Goal: Task Accomplishment & Management: Complete application form

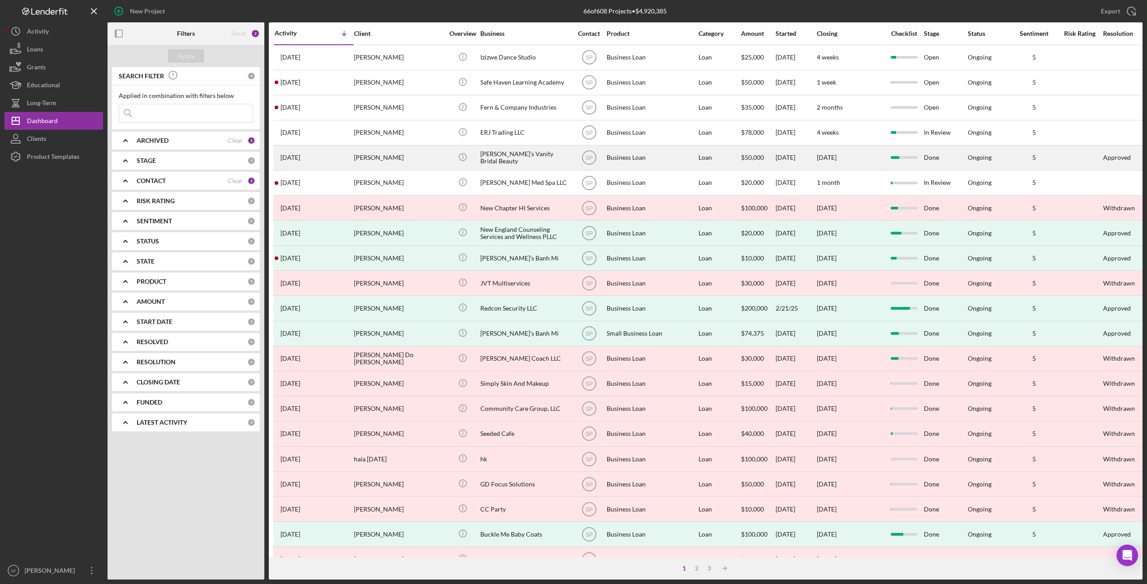
click at [378, 163] on div "[PERSON_NAME]" at bounding box center [399, 158] width 90 height 24
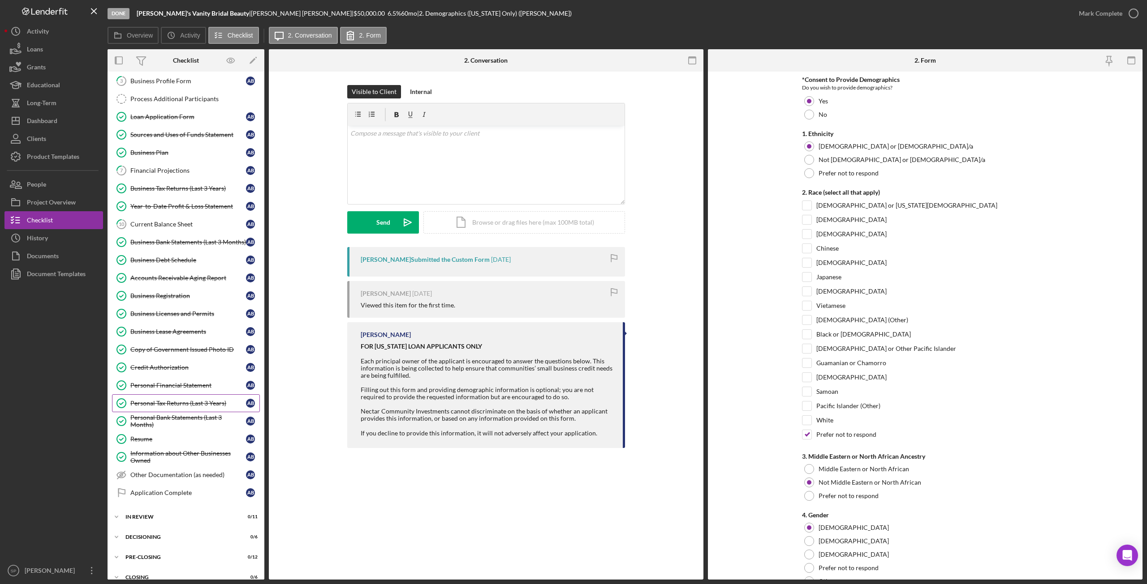
scroll to position [170, 0]
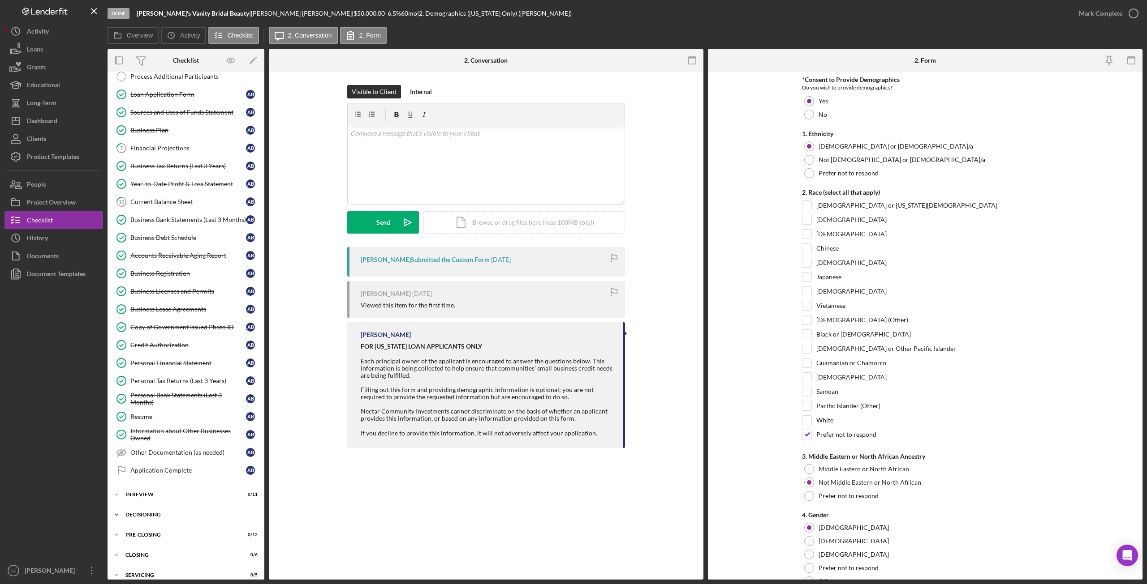
click at [120, 506] on icon "Icon/Expander" at bounding box center [116, 515] width 18 height 18
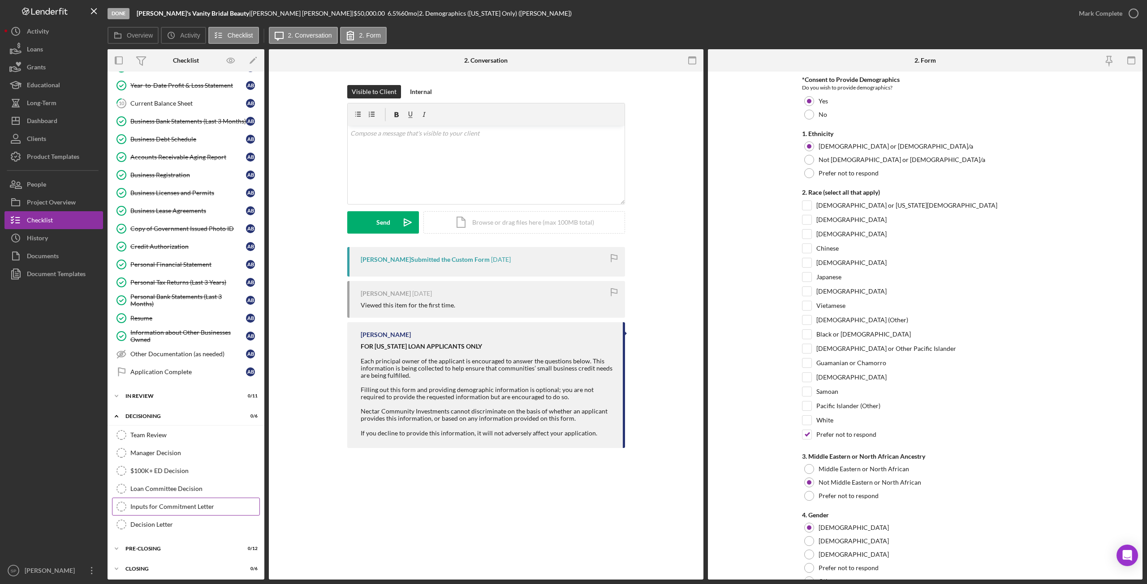
scroll to position [280, 0]
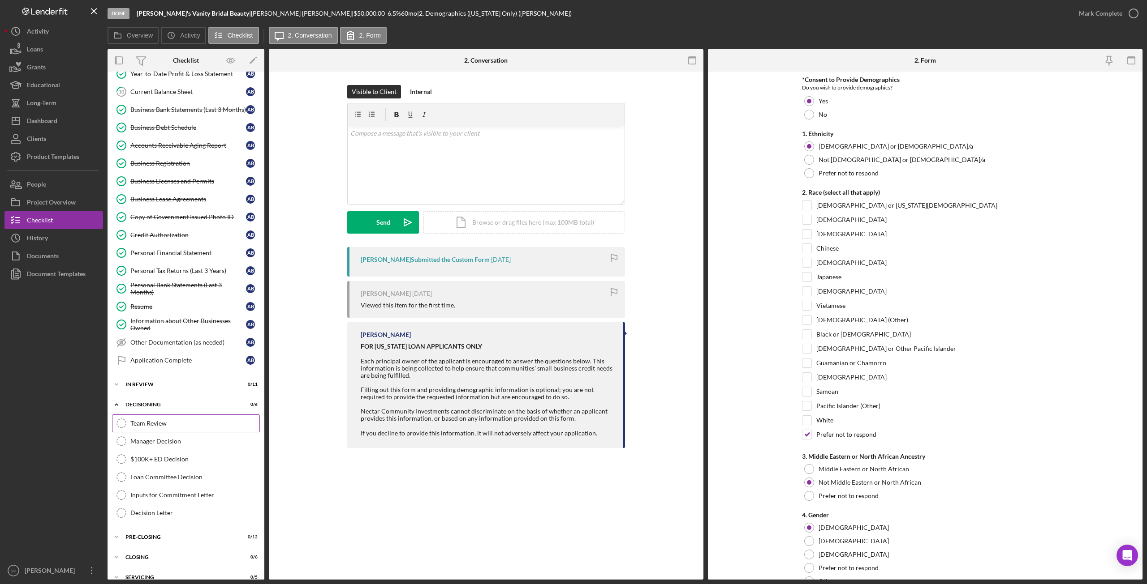
click at [193, 420] on div "Team Review" at bounding box center [194, 423] width 129 height 7
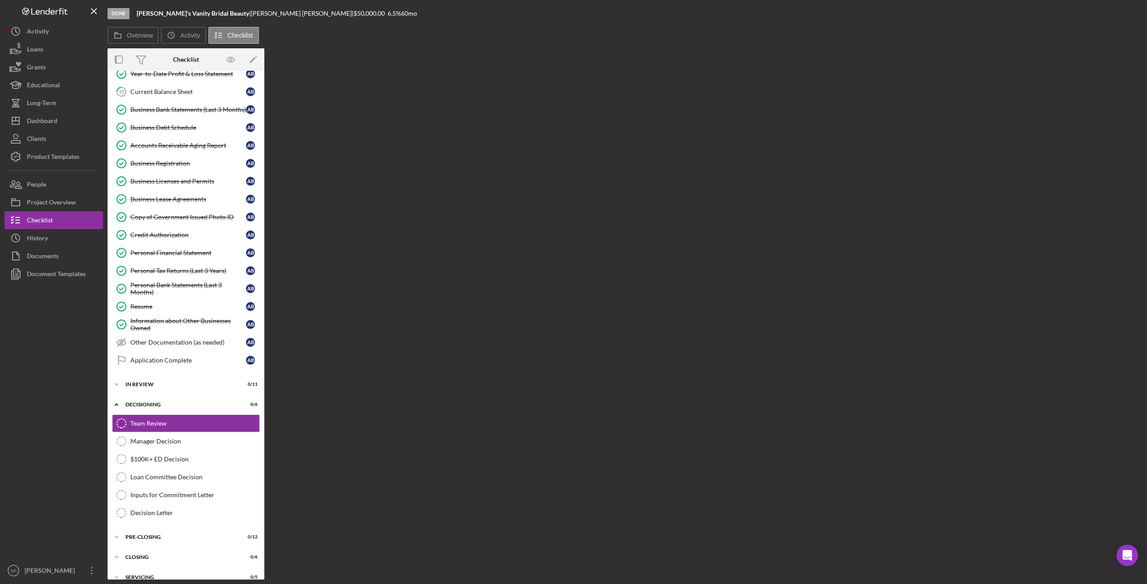
scroll to position [280, 0]
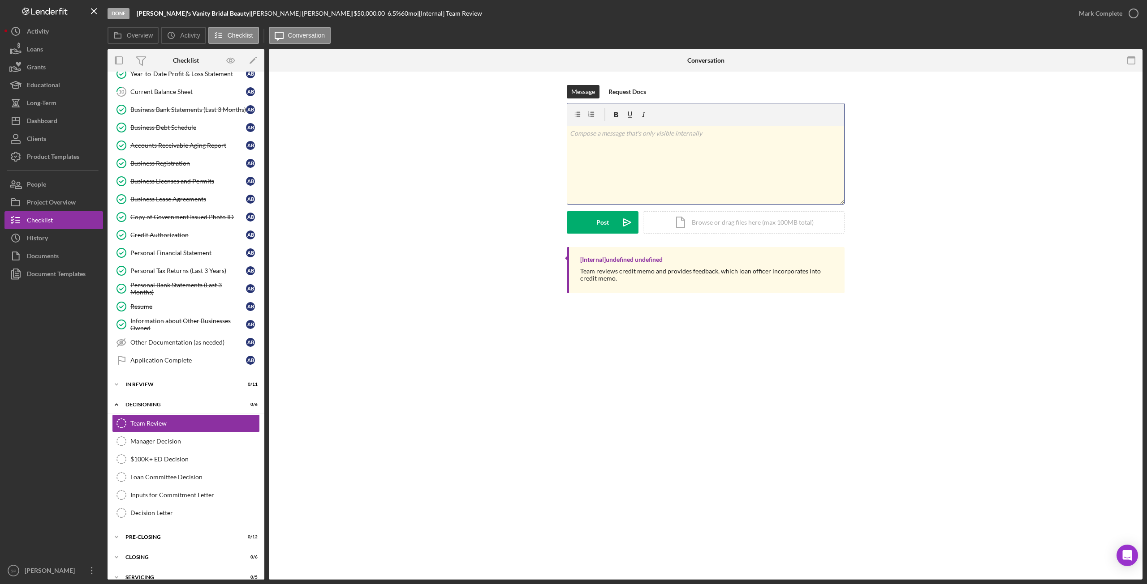
click at [682, 165] on div "v Color teal Color pink Remove color Add row above Add row below Add column bef…" at bounding box center [705, 165] width 277 height 78
click at [698, 144] on div "v Color teal Color pink Remove color Add row above Add row below Add column bef…" at bounding box center [705, 165] width 277 height 78
click at [169, 420] on div "Team Review" at bounding box center [194, 423] width 129 height 7
click at [698, 151] on div "v Color teal Color pink Remove color Add row above Add row below Add column bef…" at bounding box center [705, 165] width 277 height 78
click at [1136, 15] on icon "button" at bounding box center [1133, 13] width 22 height 22
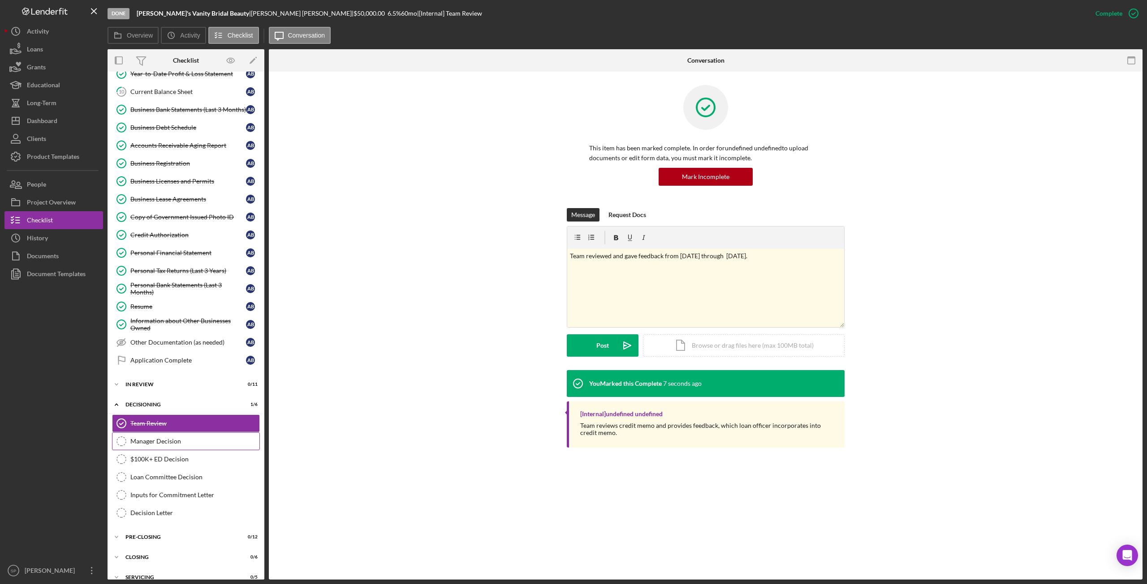
click at [162, 436] on link "Manager Decision Manager Decision" at bounding box center [186, 442] width 148 height 18
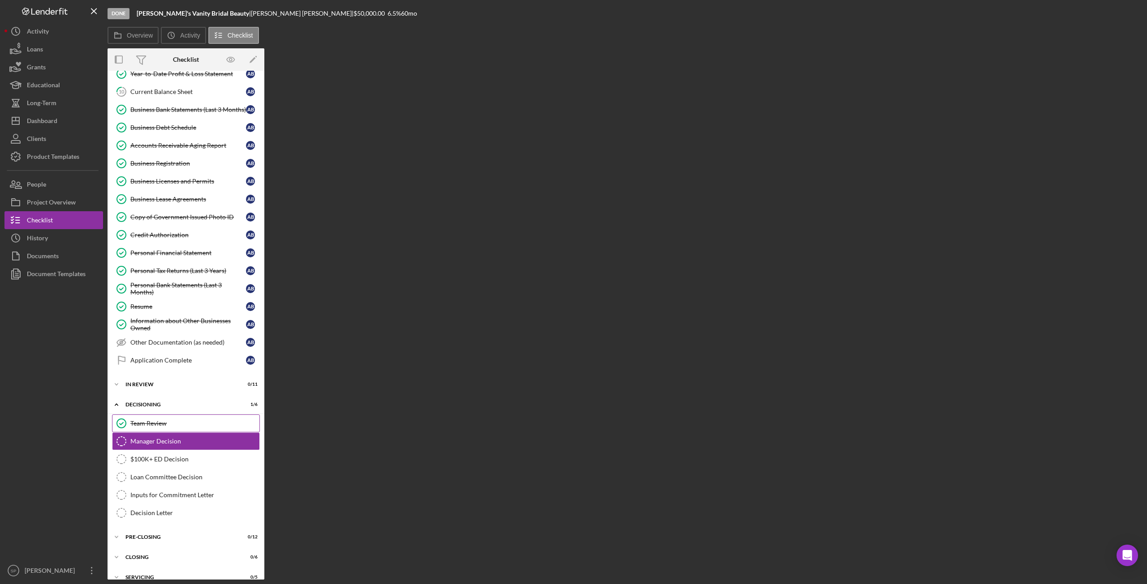
scroll to position [280, 0]
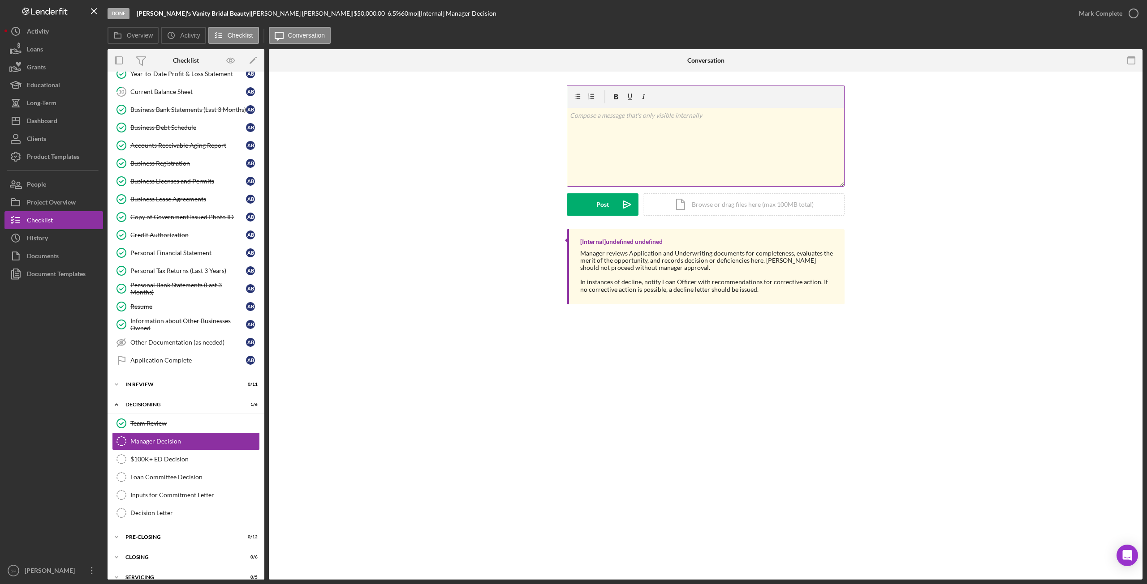
click at [707, 176] on div "v Color teal Color pink Remove color Add row above Add row below Add column bef…" at bounding box center [705, 147] width 277 height 78
click at [1133, 13] on icon "button" at bounding box center [1133, 13] width 22 height 22
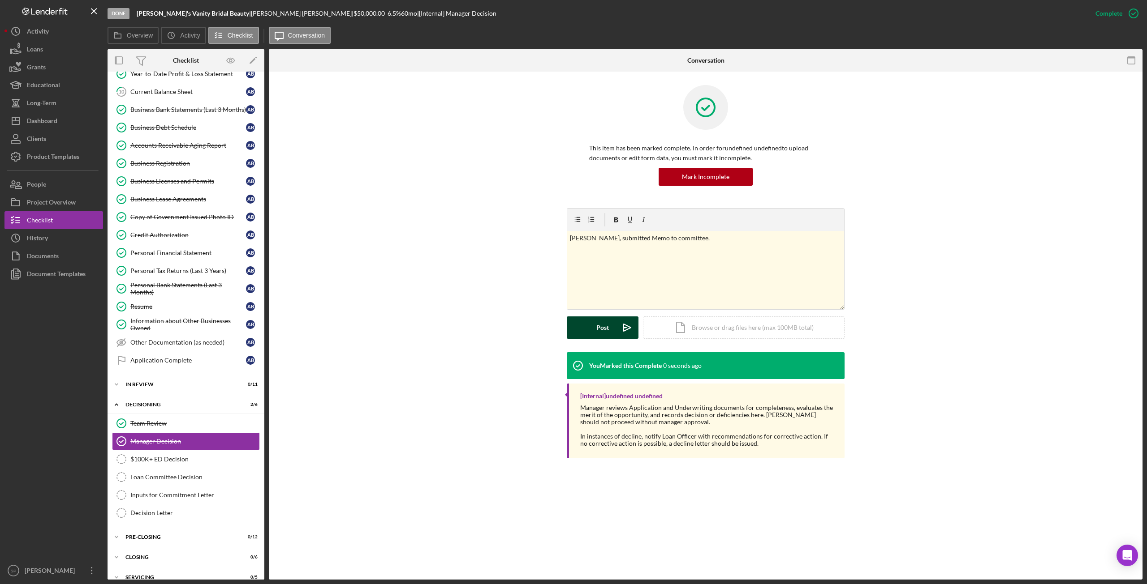
click at [582, 334] on button "Post Icon/icon-invite-send" at bounding box center [603, 328] width 72 height 22
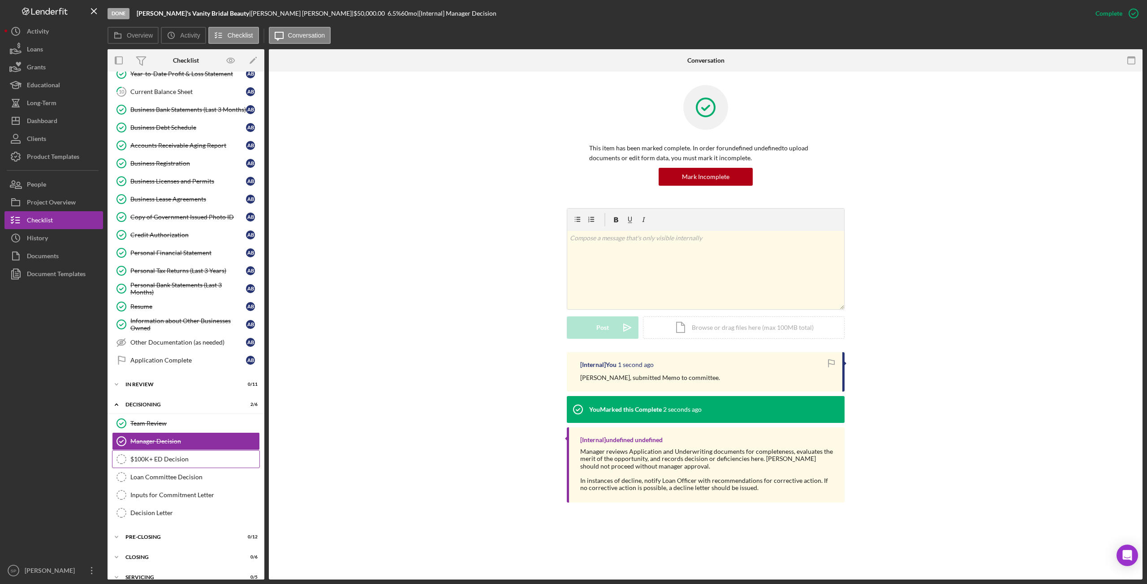
click at [160, 456] on div "$100K+ ED Decision" at bounding box center [194, 459] width 129 height 7
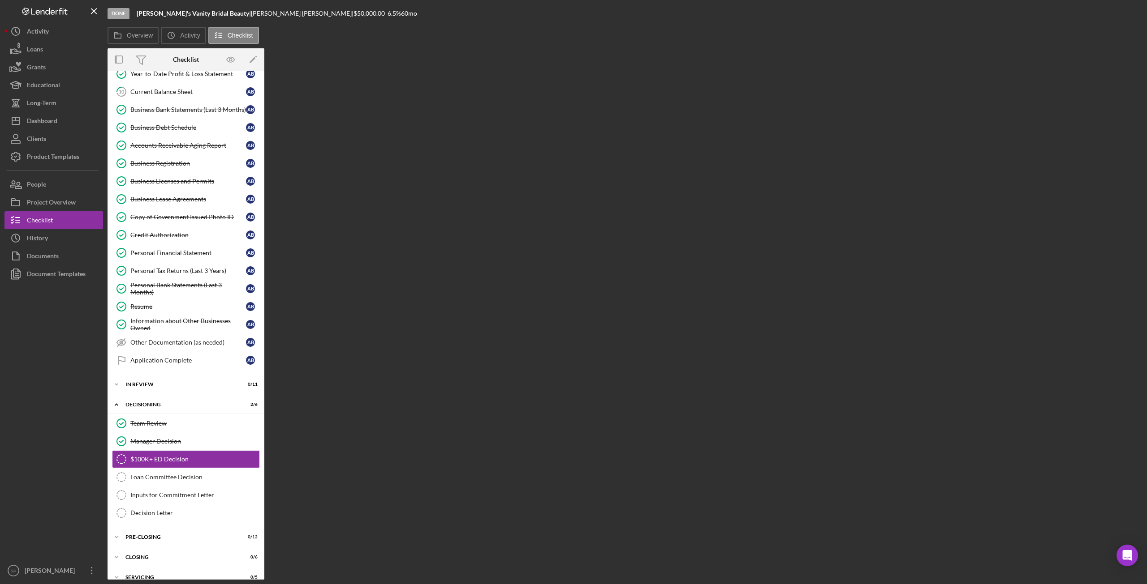
scroll to position [280, 0]
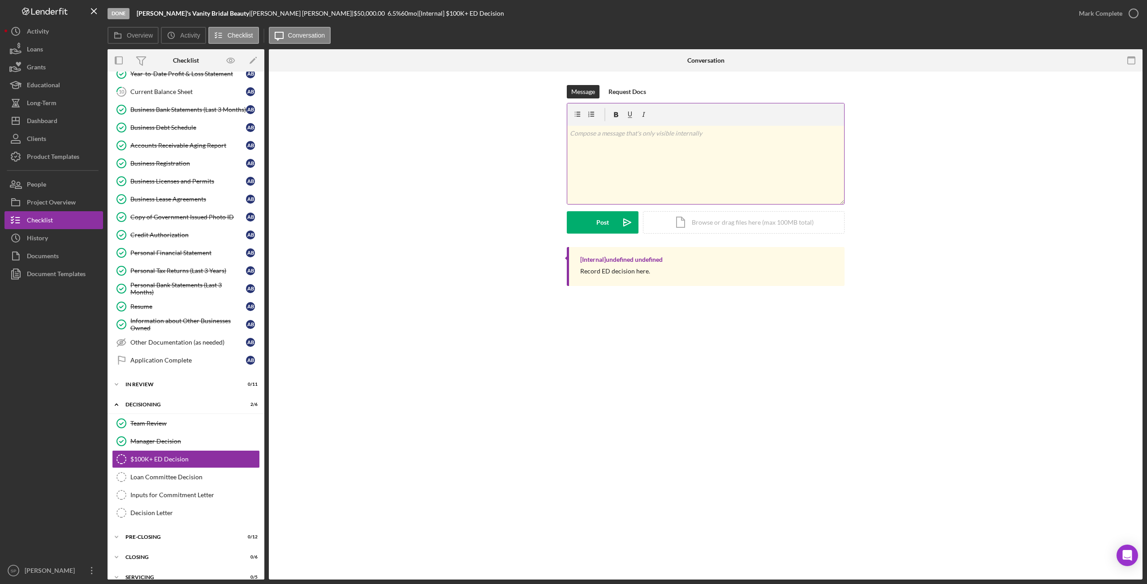
click at [626, 168] on div "v Color teal Color pink Remove color Add row above Add row below Add column bef…" at bounding box center [705, 165] width 277 height 78
click at [600, 228] on div "Post" at bounding box center [602, 222] width 13 height 22
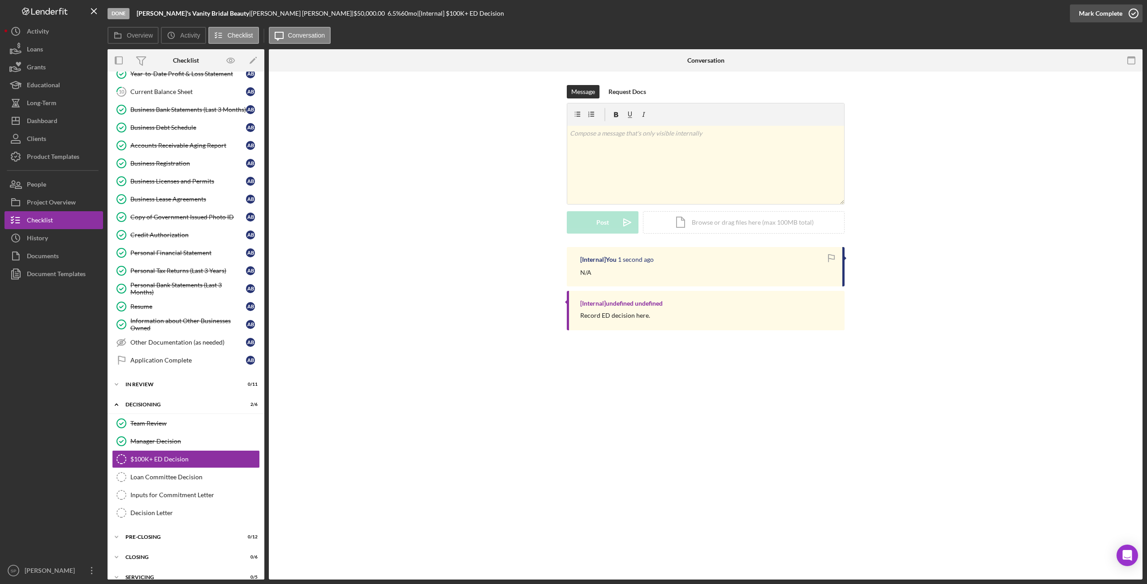
click at [1135, 11] on icon "button" at bounding box center [1133, 13] width 22 height 22
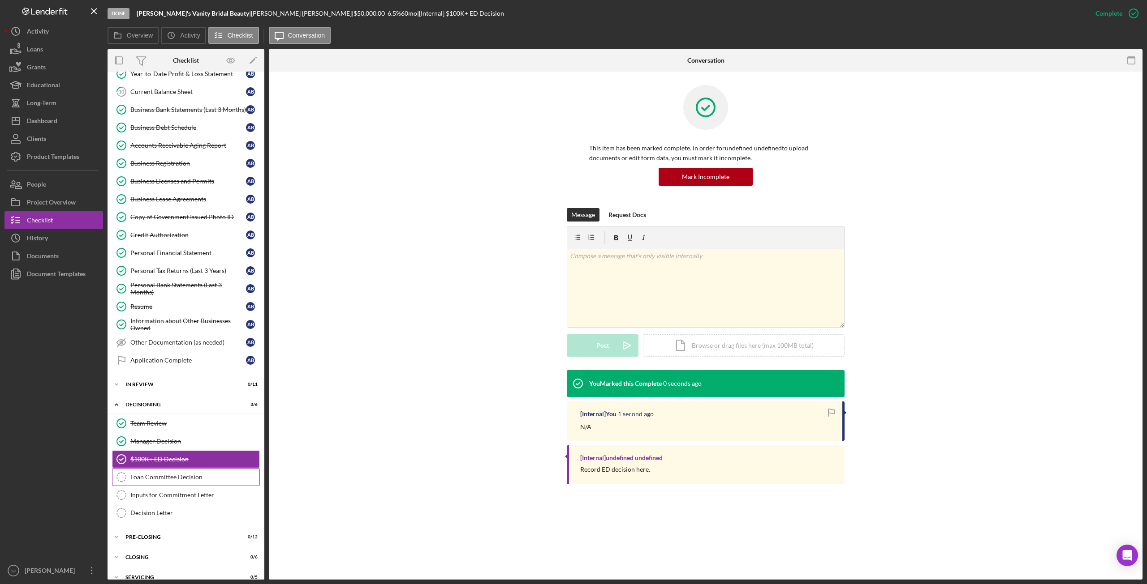
click at [170, 474] on div "Loan Committee Decision" at bounding box center [194, 477] width 129 height 7
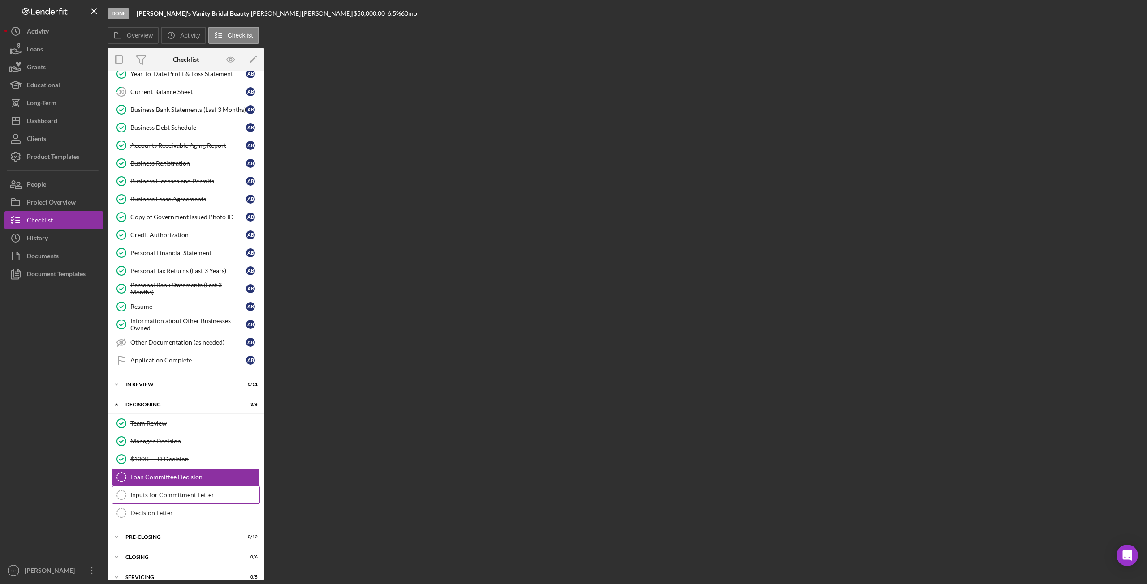
scroll to position [280, 0]
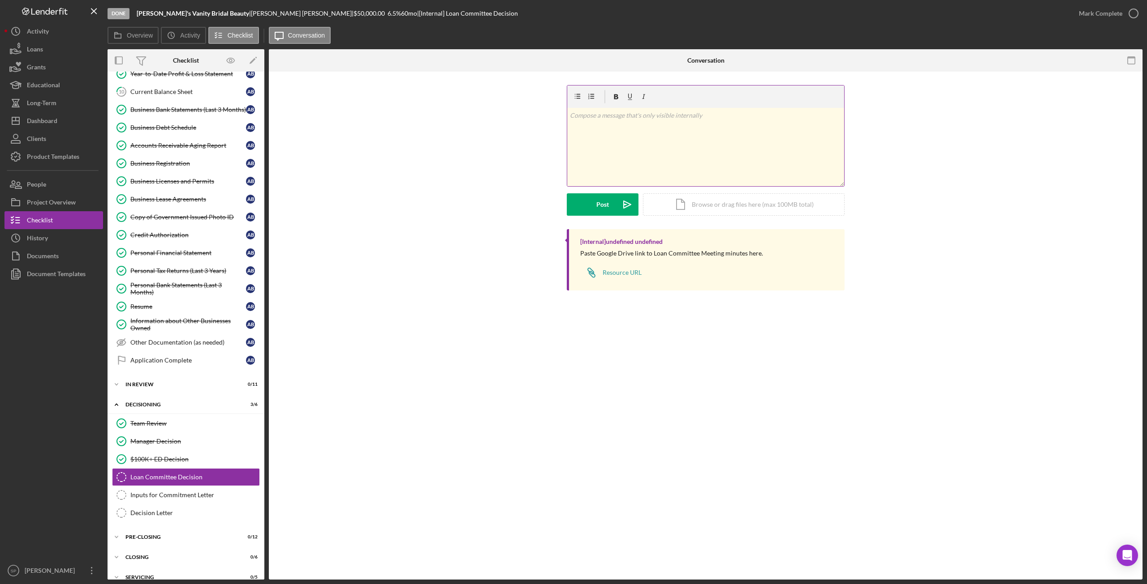
click at [636, 142] on div "v Color teal Color pink Remove color Add row above Add row below Add column bef…" at bounding box center [705, 147] width 277 height 78
click at [618, 208] on icon "Icon/icon-invite-send" at bounding box center [627, 204] width 22 height 22
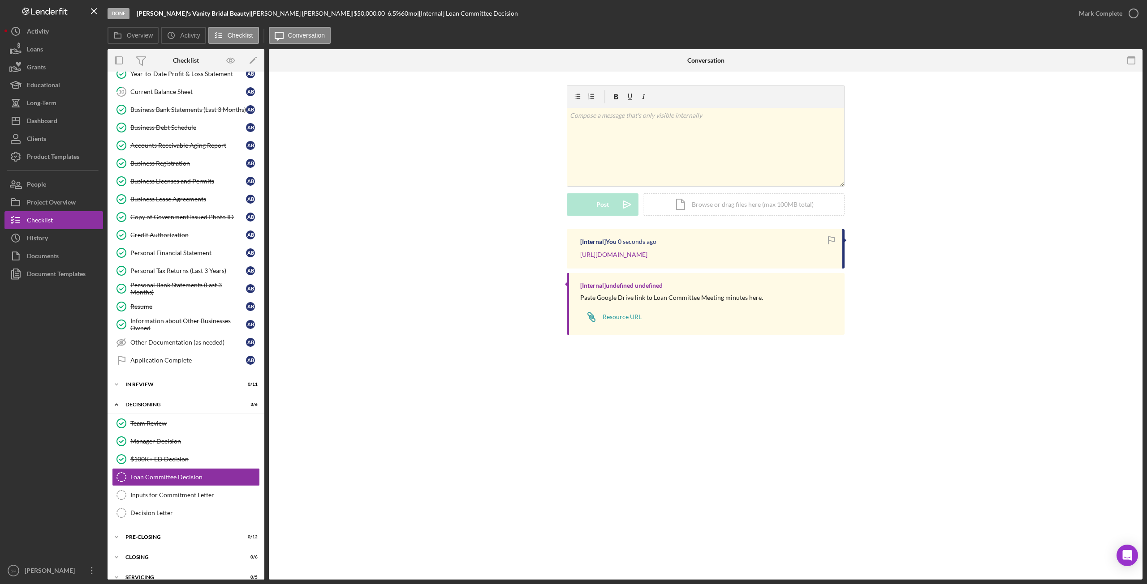
click at [960, 220] on div "v Color teal Color pink Remove color Add row above Add row below Add column bef…" at bounding box center [705, 157] width 846 height 144
click at [1125, 12] on icon "button" at bounding box center [1133, 13] width 22 height 22
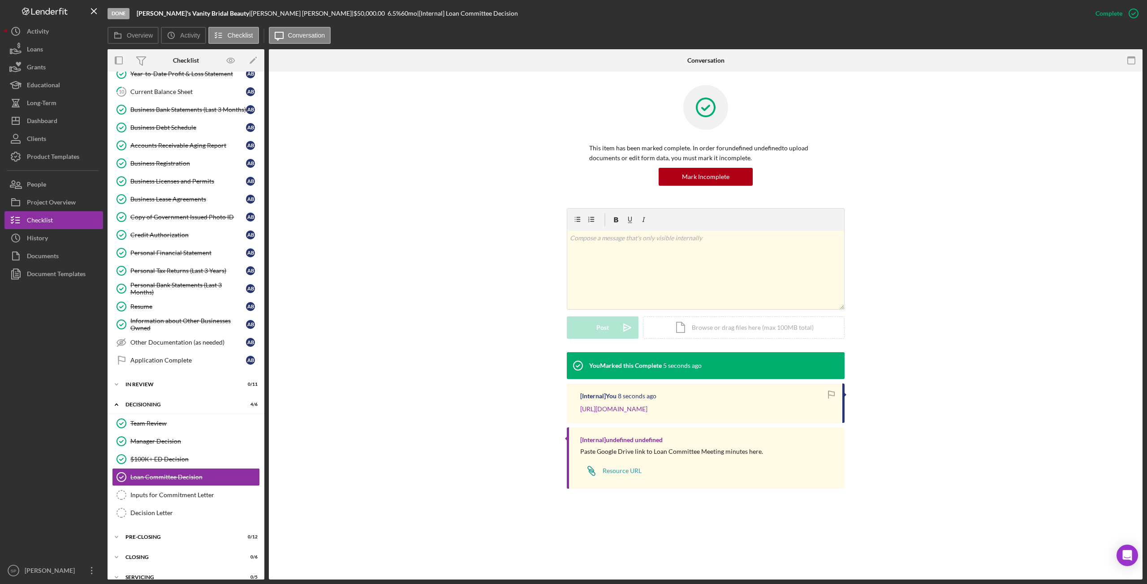
click at [424, 471] on div "You Marked this Complete 5 seconds ago [Internal] You 8 seconds ago [URL][DOMAI…" at bounding box center [705, 423] width 846 height 142
click at [114, 396] on icon "Icon/Expander" at bounding box center [116, 405] width 18 height 18
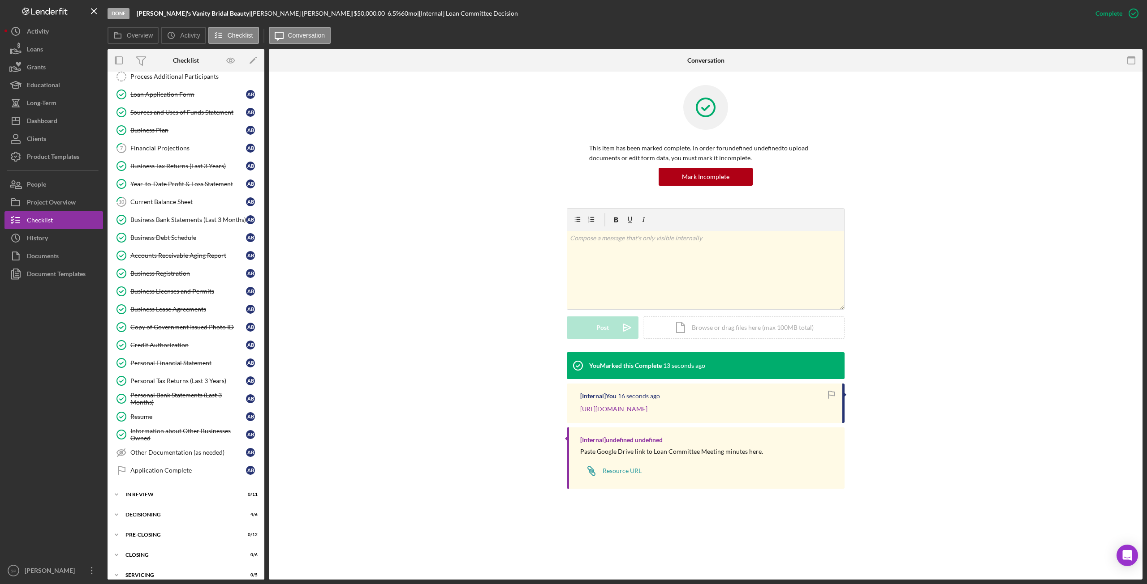
click at [345, 418] on div "You Marked this Complete 13 seconds ago [Internal] You 16 seconds ago [URL][DOM…" at bounding box center [705, 423] width 846 height 142
click at [117, 546] on icon "Icon/Expander" at bounding box center [116, 555] width 18 height 18
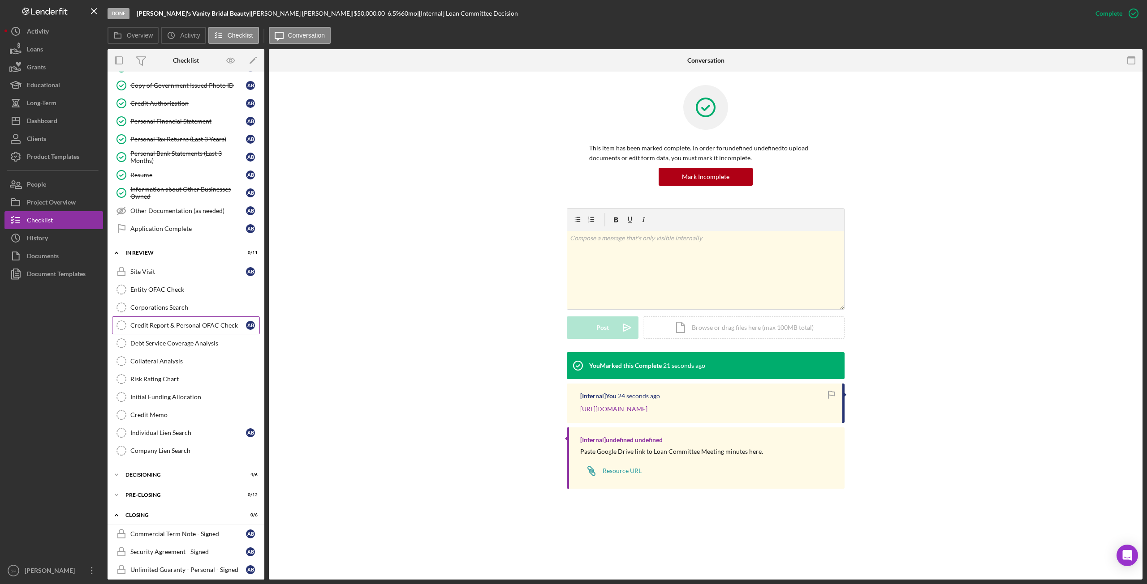
scroll to position [415, 0]
click at [155, 409] on div "Credit Memo" at bounding box center [194, 412] width 129 height 7
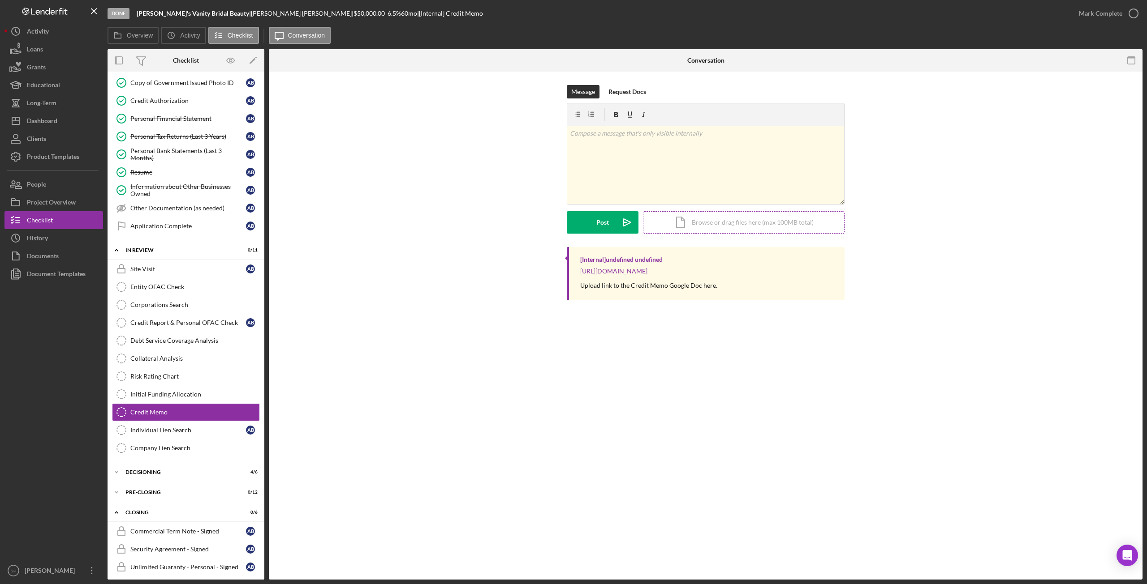
click at [688, 225] on div "Icon/Document Browse or drag files here (max 100MB total) Tap to choose files o…" at bounding box center [744, 222] width 202 height 22
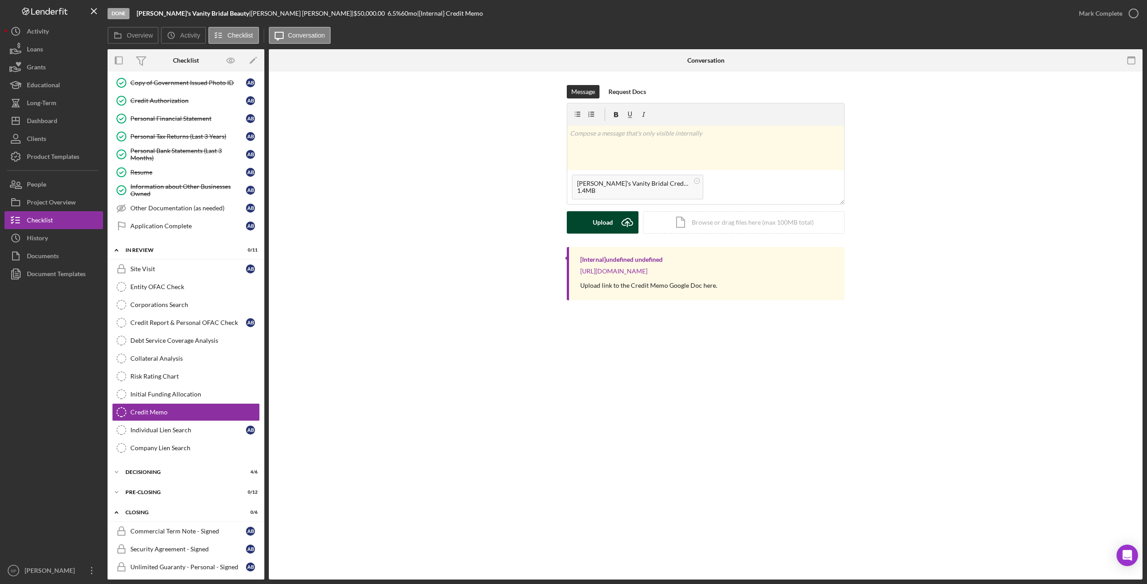
click at [597, 226] on div "Upload" at bounding box center [603, 222] width 20 height 22
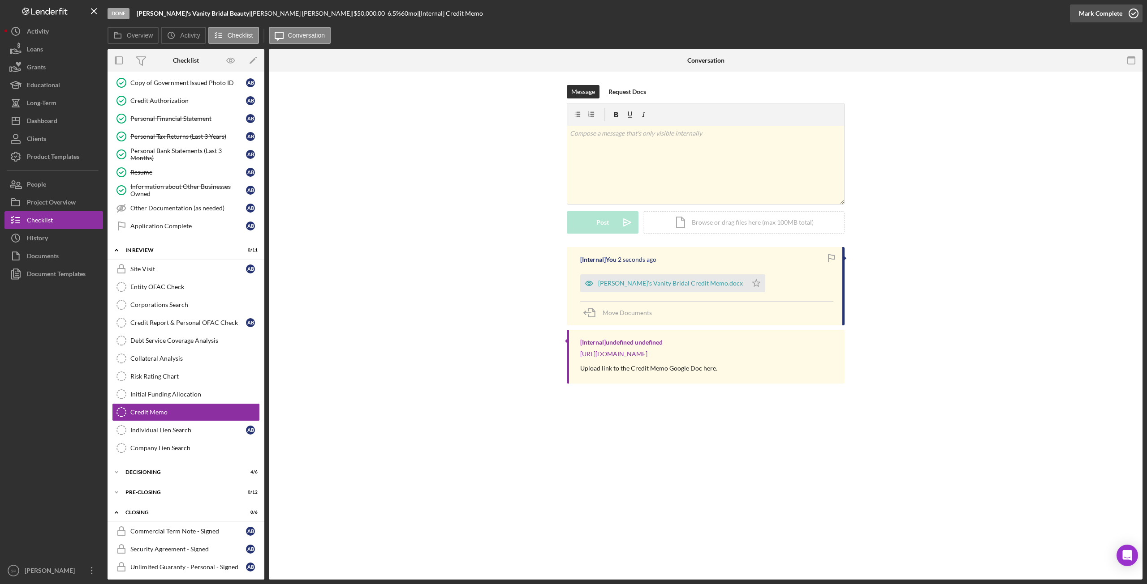
click at [1130, 17] on circle "button" at bounding box center [1133, 13] width 9 height 9
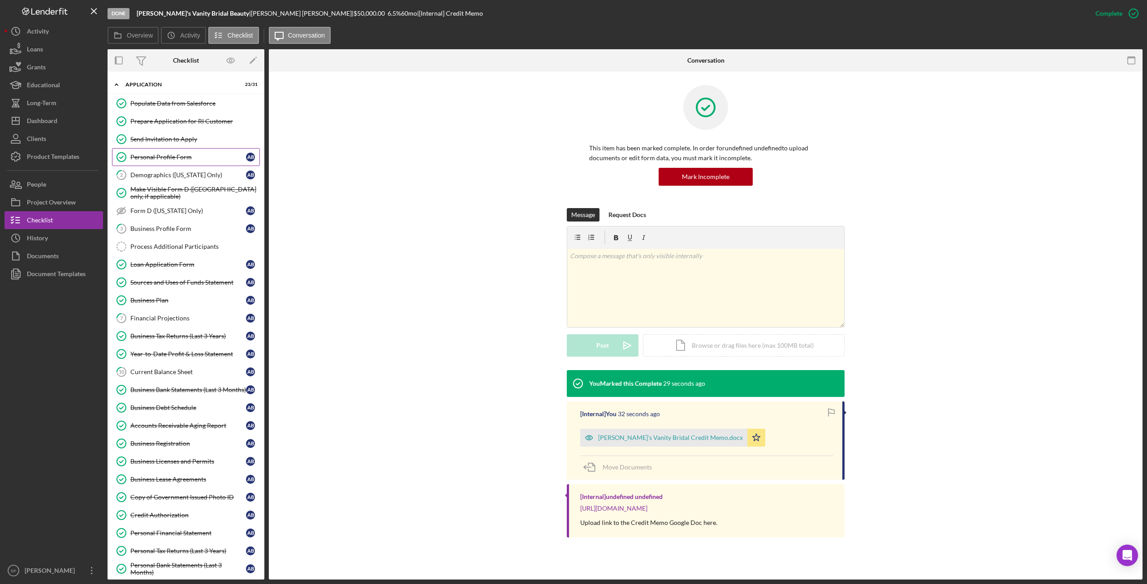
click at [168, 155] on div "Personal Profile Form" at bounding box center [188, 157] width 116 height 7
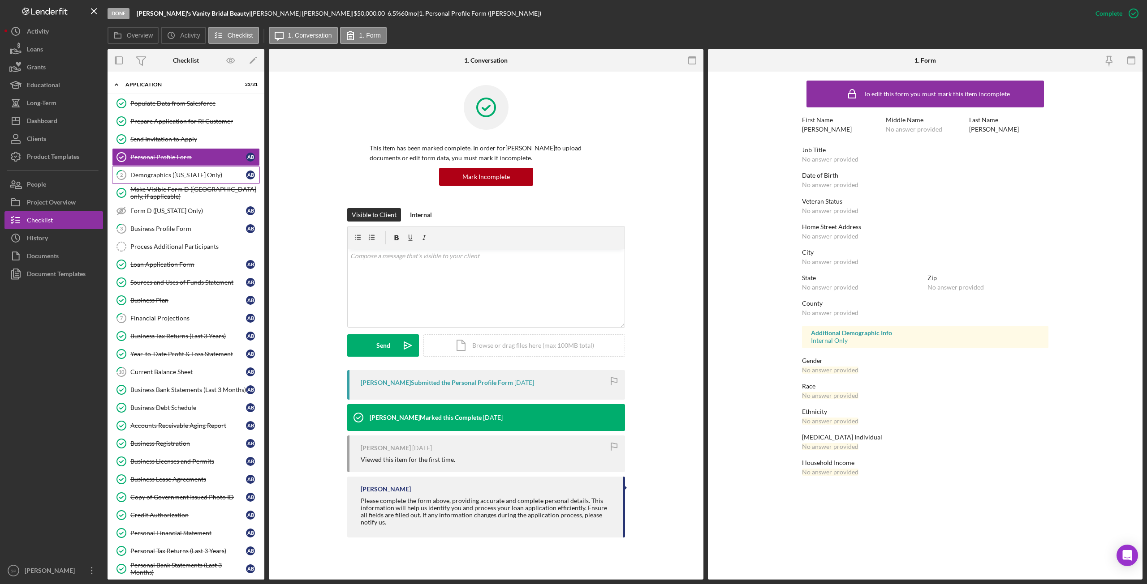
click at [174, 173] on div "Demographics ([US_STATE] Only)" at bounding box center [188, 175] width 116 height 7
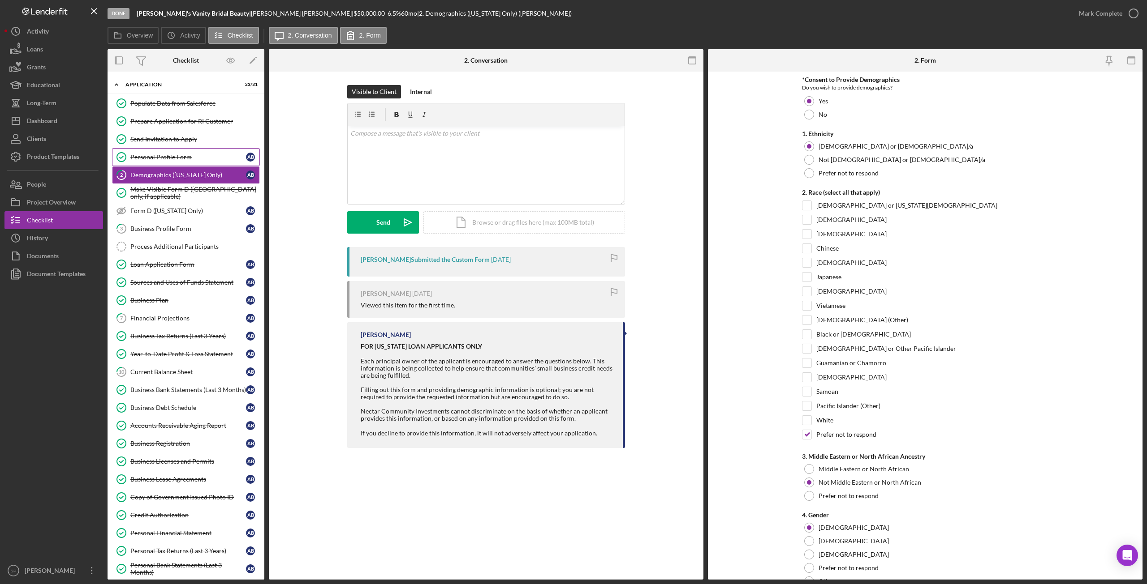
click at [177, 155] on div "Personal Profile Form" at bounding box center [188, 157] width 116 height 7
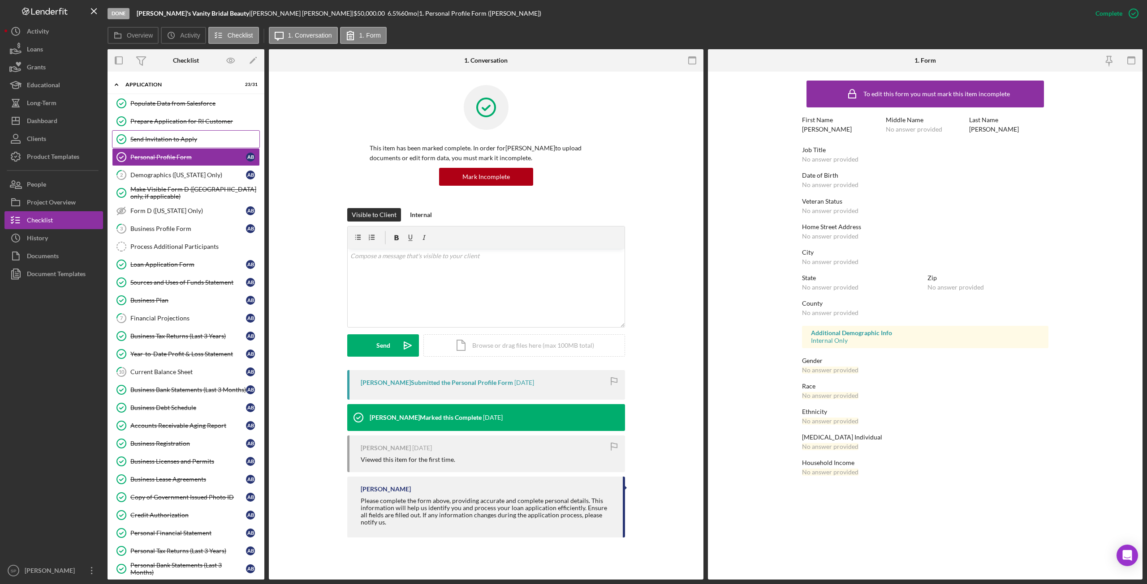
click at [173, 140] on div "Send Invitation to Apply" at bounding box center [194, 139] width 129 height 7
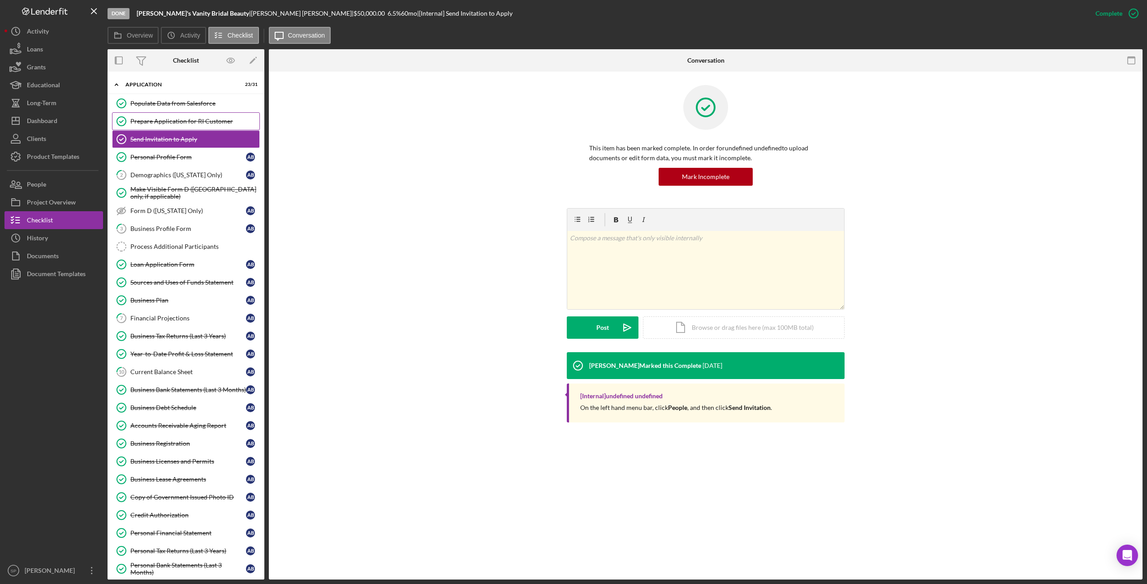
click at [181, 116] on link "Prepare Application for RI Customer Prepare Application for RI Customer" at bounding box center [186, 121] width 148 height 18
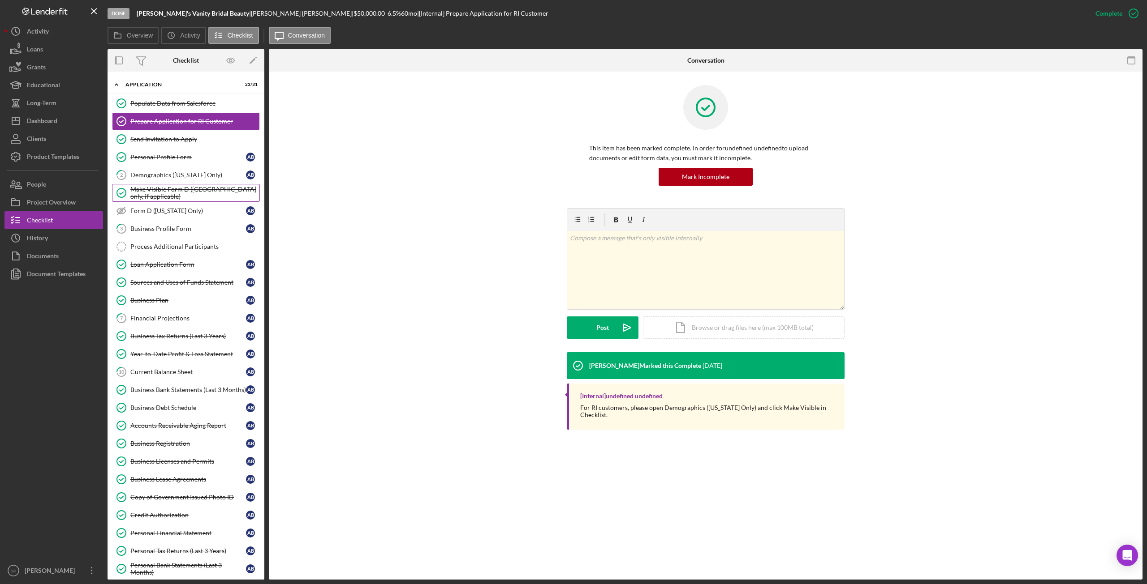
click at [151, 189] on div "Make Visible Form D ([GEOGRAPHIC_DATA] only, if applicable)" at bounding box center [194, 193] width 129 height 14
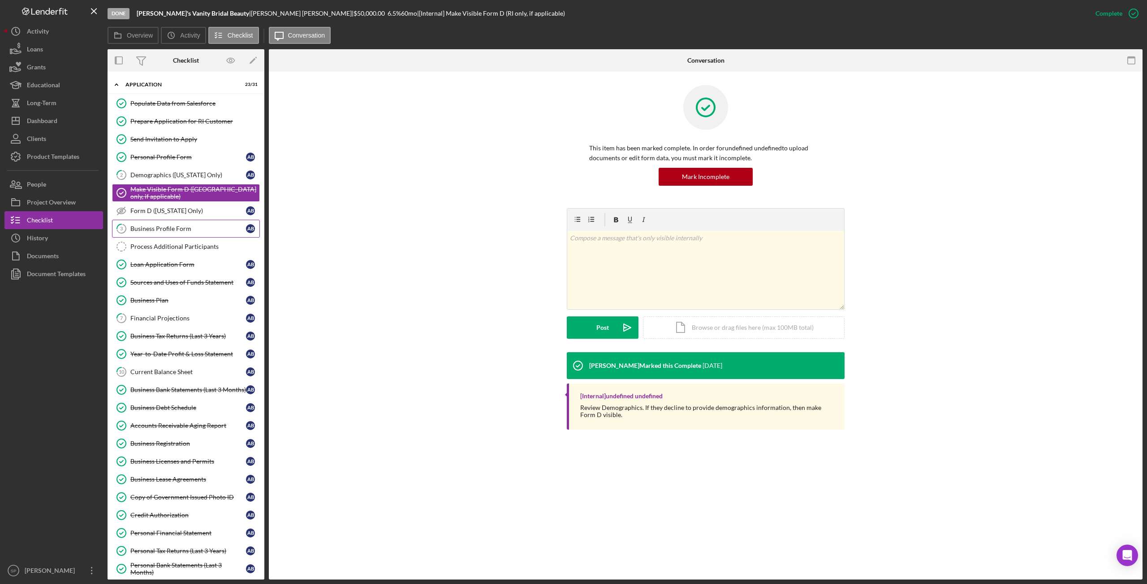
click at [158, 221] on link "3 Business Profile Form A B" at bounding box center [186, 229] width 148 height 18
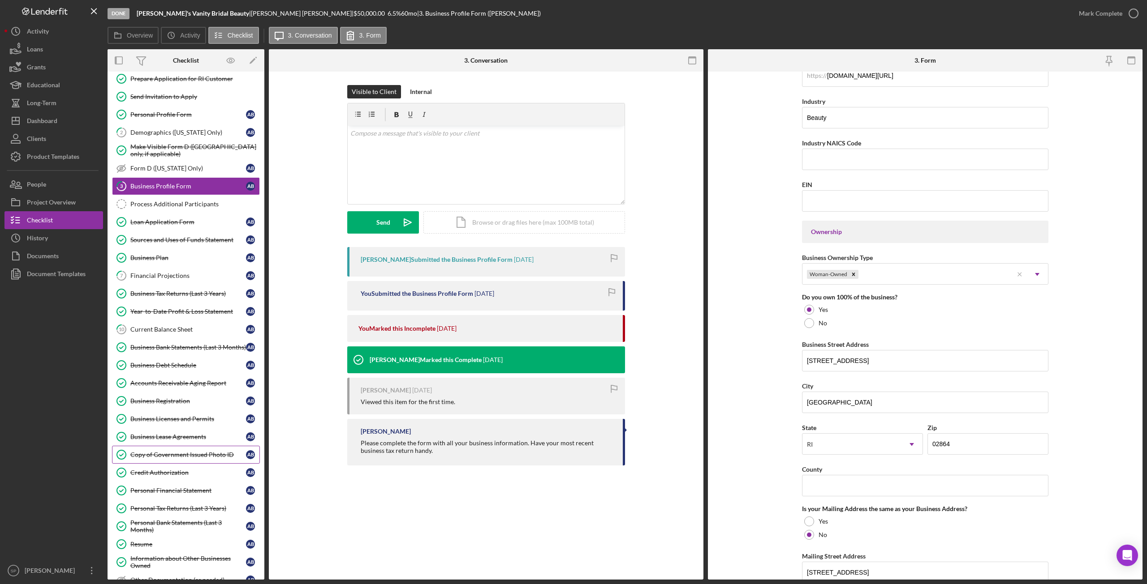
scroll to position [45, 0]
click at [166, 450] on link "Copy of Government Issued Photo ID Copy of Government Issued Photo ID A B" at bounding box center [186, 453] width 148 height 18
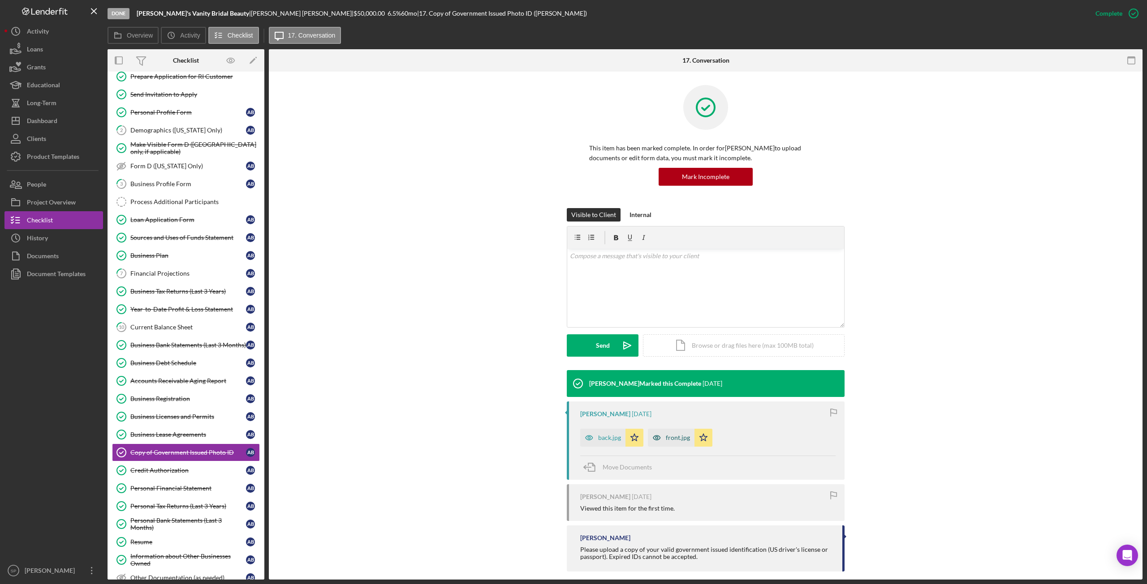
click at [671, 438] on div "front.jpg" at bounding box center [678, 437] width 24 height 7
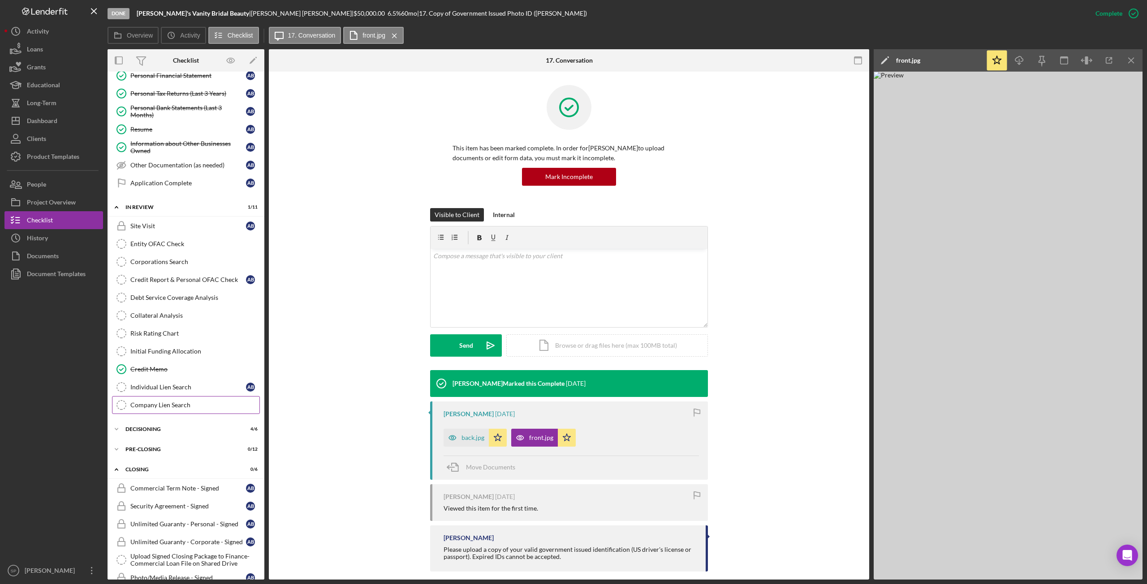
scroll to position [479, 0]
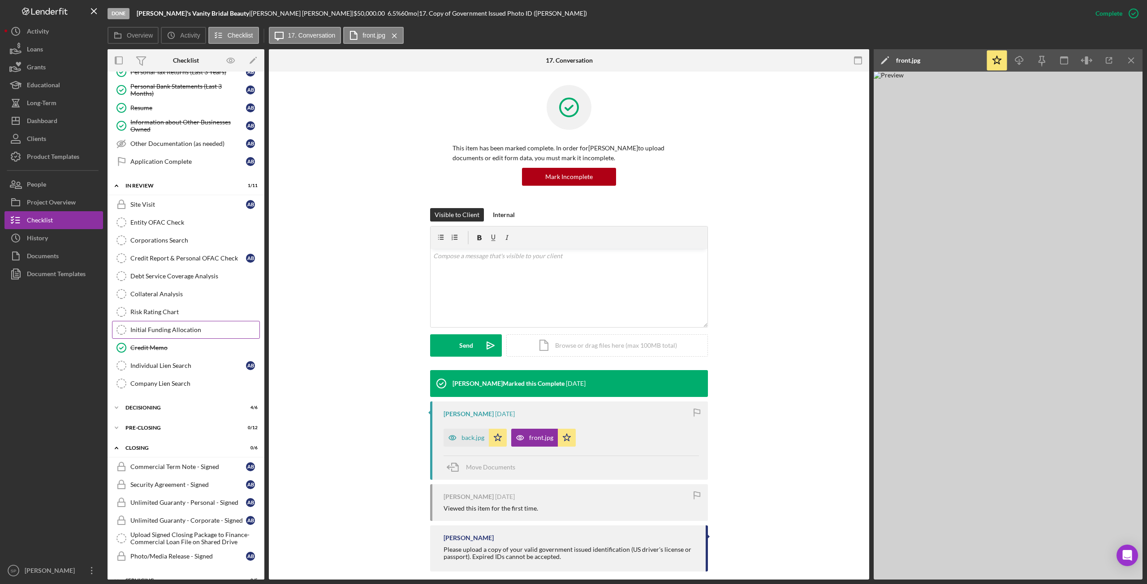
click at [160, 327] on div "Initial Funding Allocation" at bounding box center [194, 330] width 129 height 7
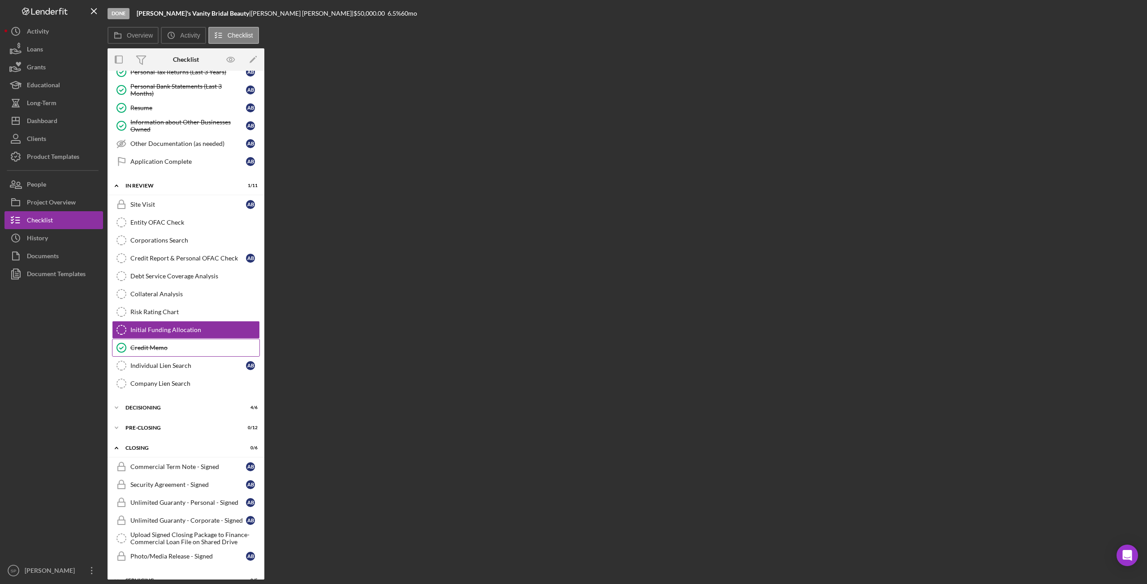
scroll to position [479, 0]
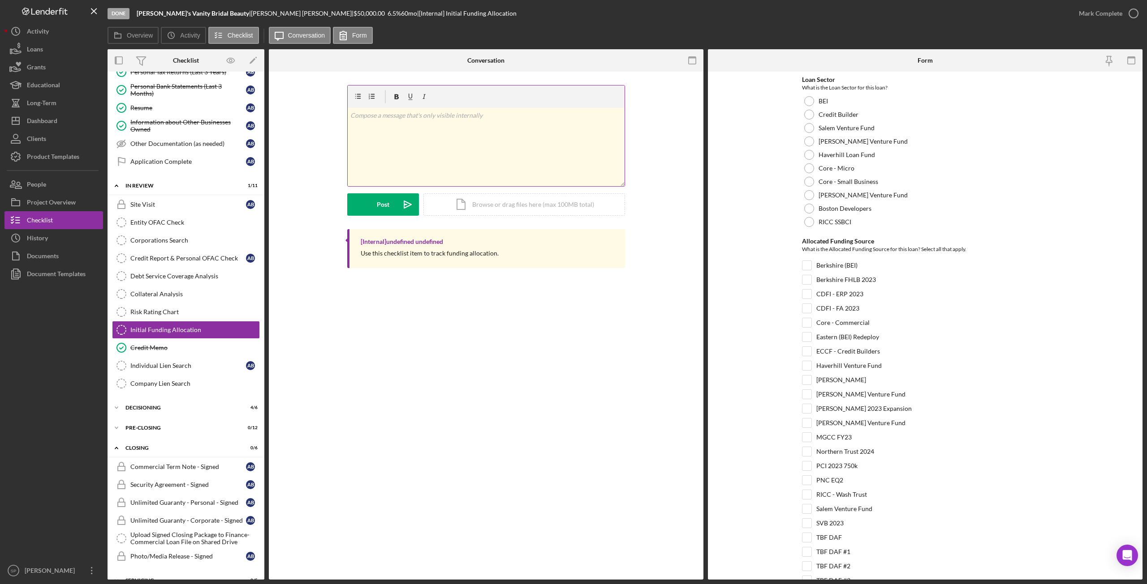
click at [425, 134] on div "v Color teal Color pink Remove color Add row above Add row below Add column bef…" at bounding box center [486, 147] width 277 height 78
click at [374, 204] on button "Post Icon/icon-invite-send" at bounding box center [383, 204] width 72 height 22
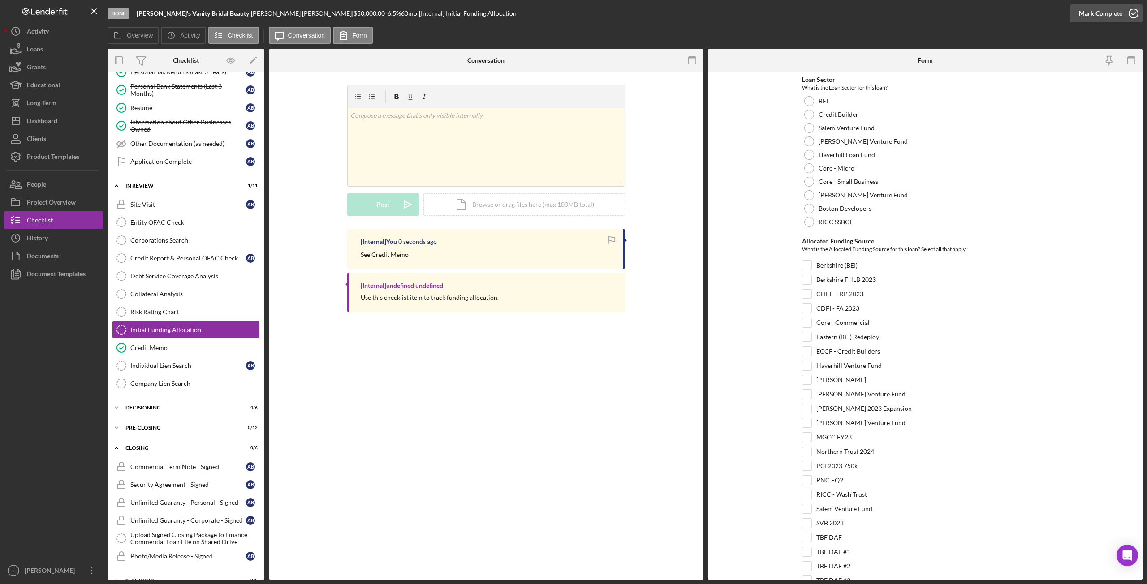
drag, startPoint x: 1139, startPoint y: 13, endPoint x: 1132, endPoint y: 16, distance: 7.8
click at [1139, 13] on icon "button" at bounding box center [1133, 13] width 22 height 22
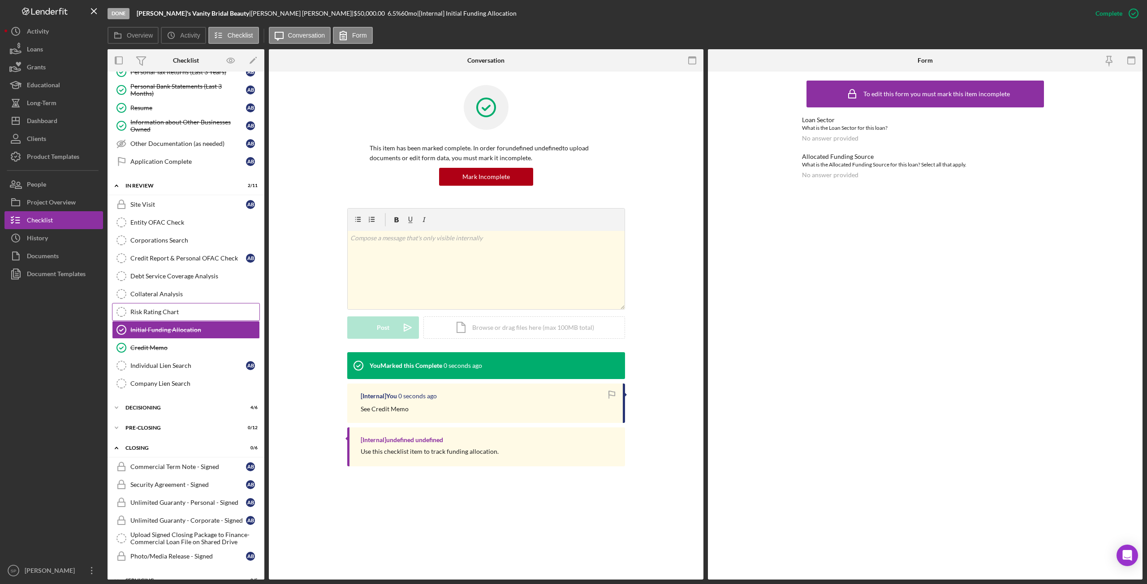
click at [159, 305] on link "Risk Rating Chart Risk Rating Chart" at bounding box center [186, 312] width 148 height 18
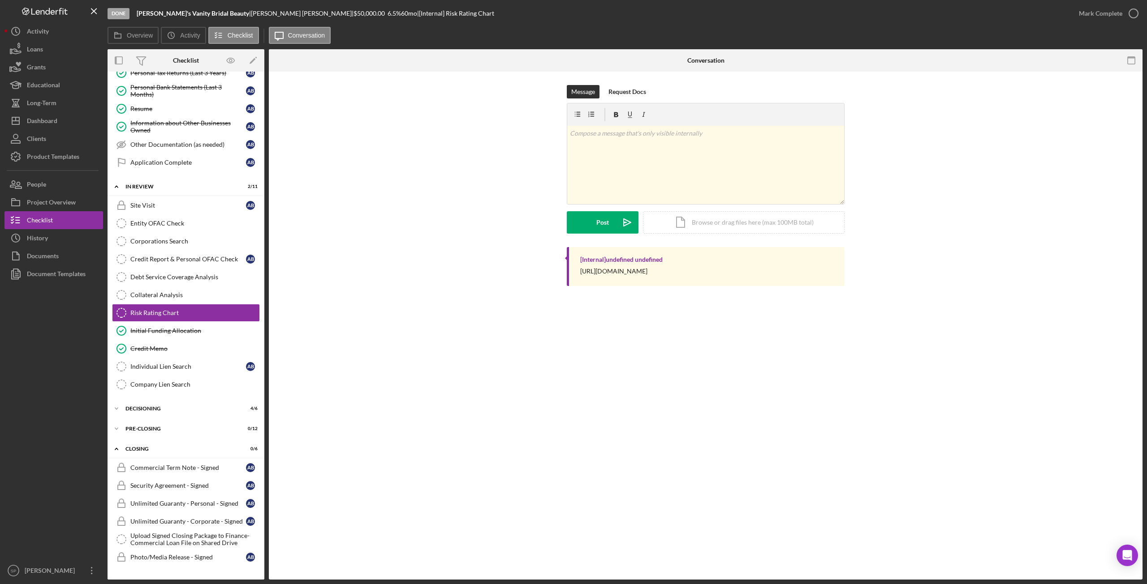
scroll to position [479, 0]
click at [631, 159] on div "v Color teal Color pink Remove color Add row above Add row below Add column bef…" at bounding box center [705, 165] width 277 height 78
click at [622, 225] on icon "Icon/icon-invite-send" at bounding box center [627, 222] width 22 height 22
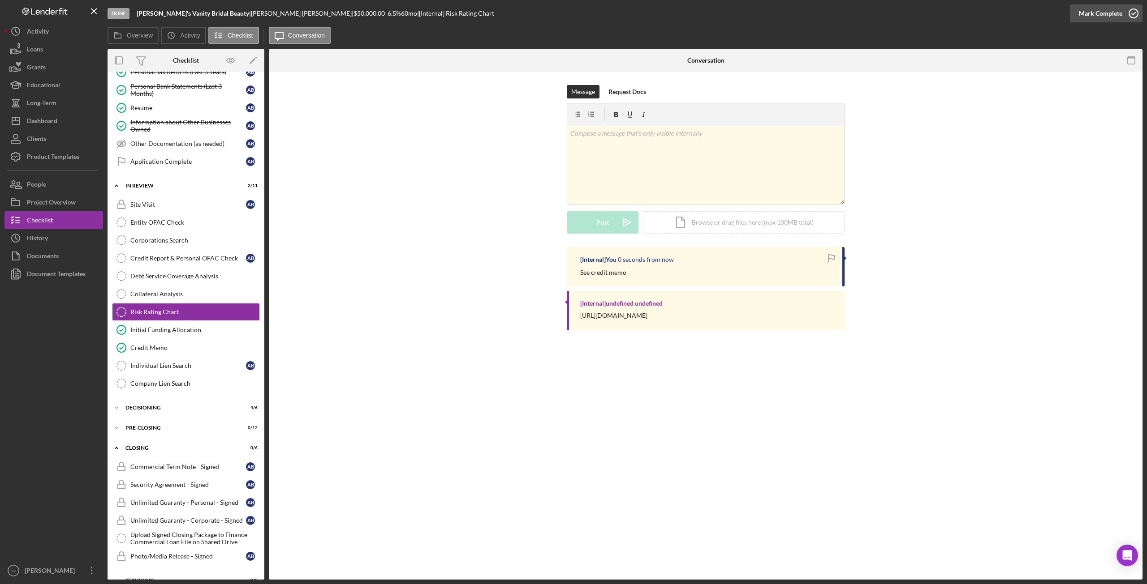
click at [1136, 13] on icon "button" at bounding box center [1133, 13] width 22 height 22
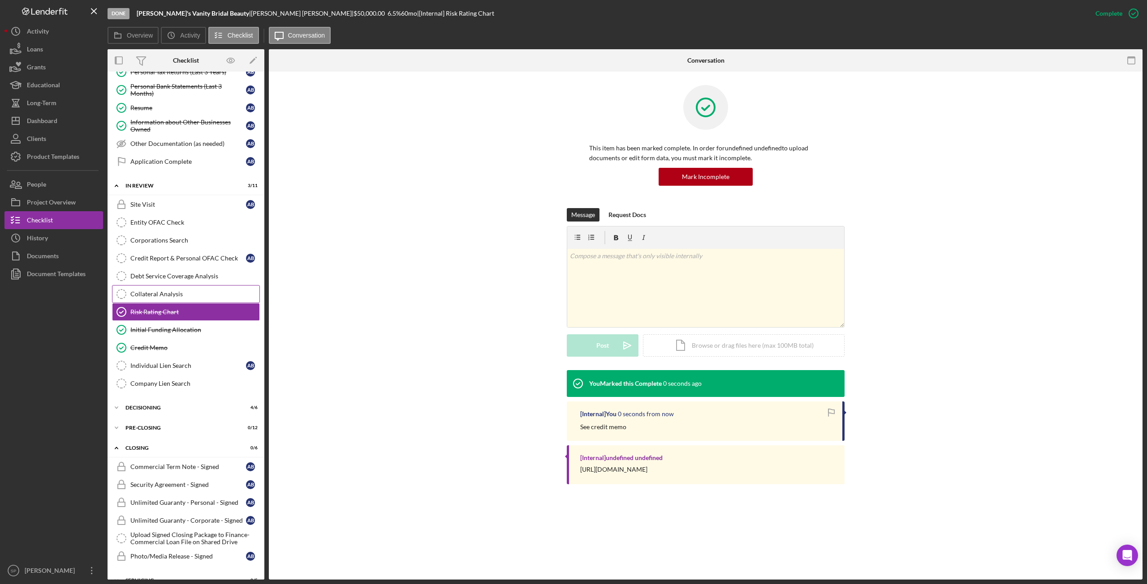
click at [155, 291] on div "Collateral Analysis" at bounding box center [194, 294] width 129 height 7
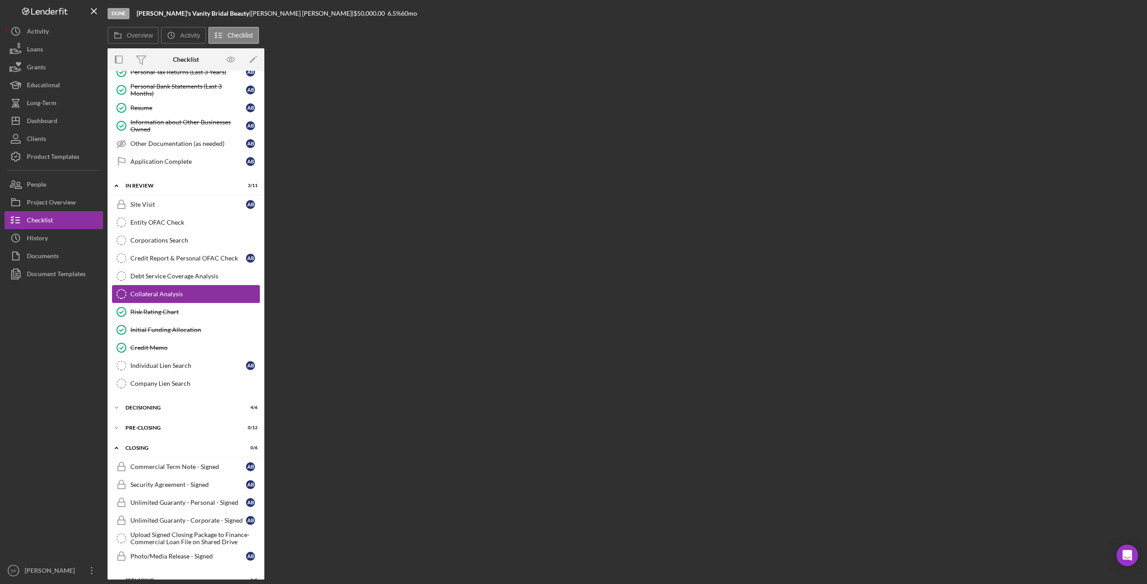
scroll to position [479, 0]
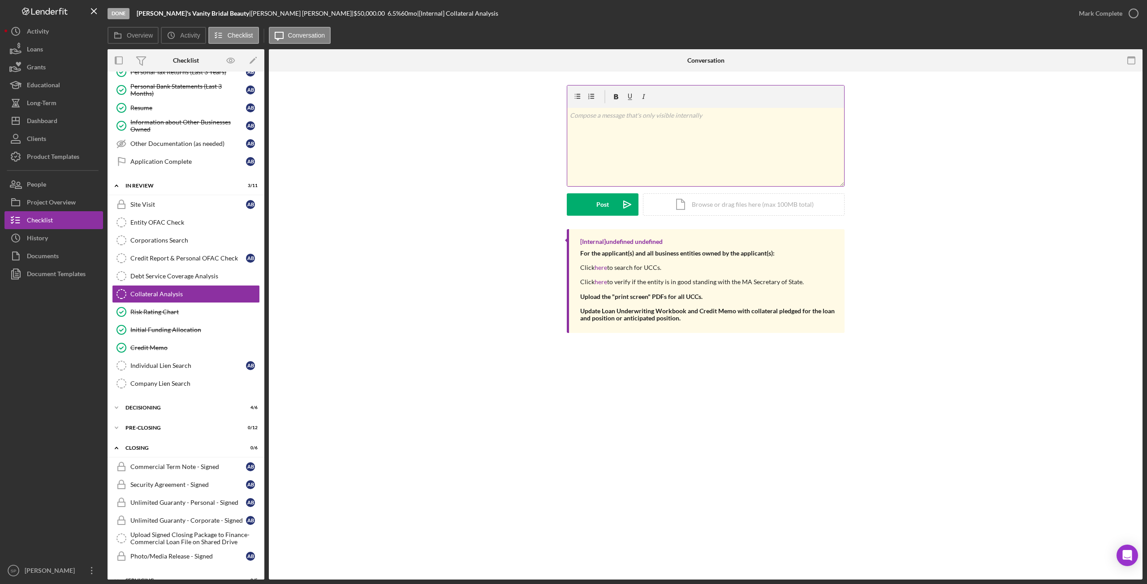
click at [677, 161] on div "v Color teal Color pink Remove color Add row above Add row below Add column bef…" at bounding box center [705, 147] width 277 height 78
click at [598, 206] on div "Post" at bounding box center [602, 204] width 13 height 22
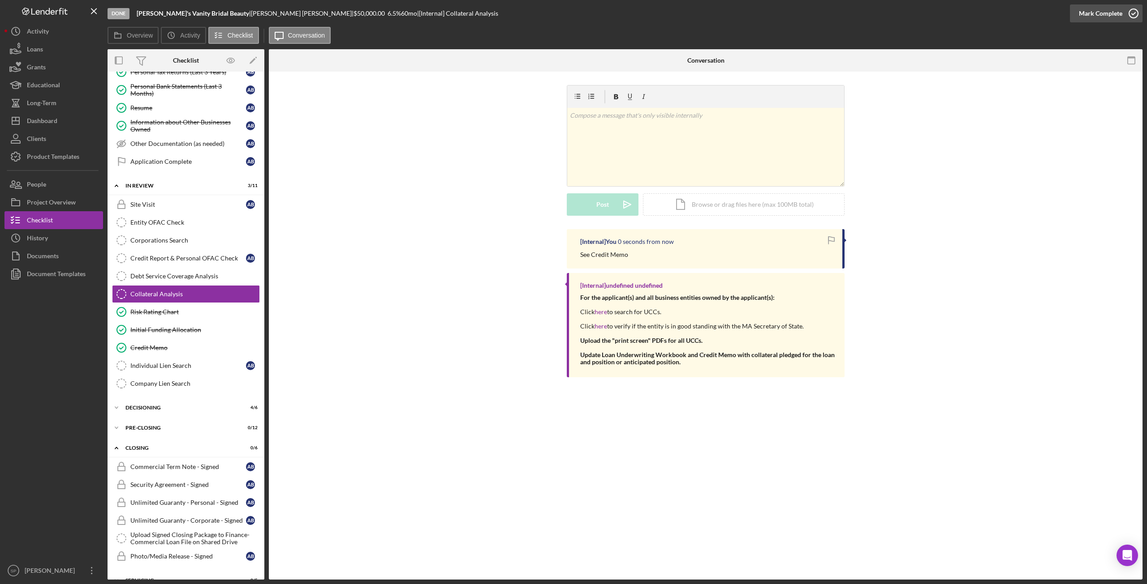
click at [1131, 12] on icon "button" at bounding box center [1133, 13] width 22 height 22
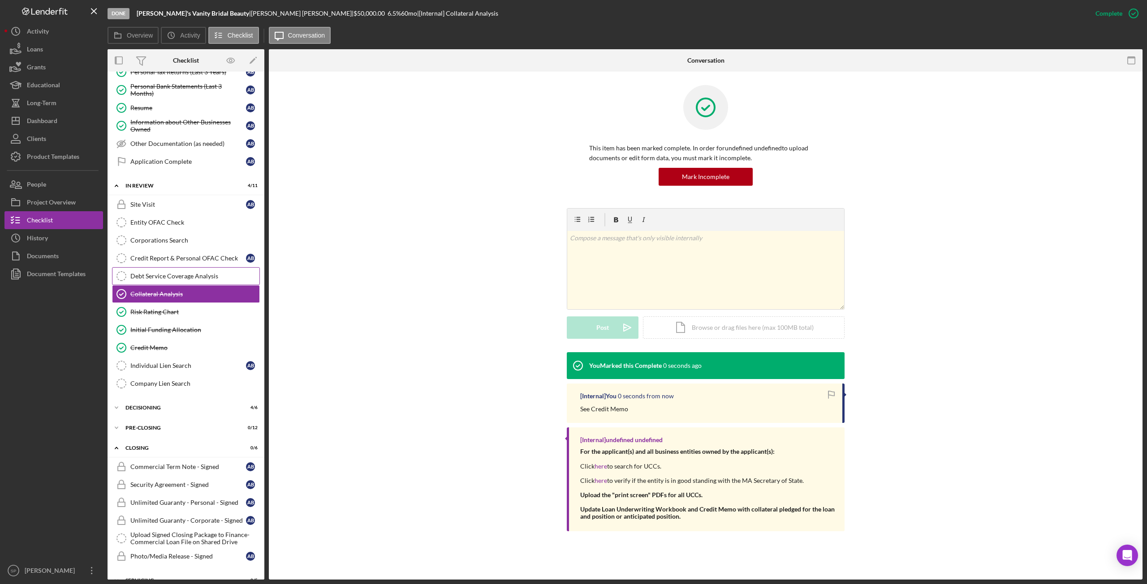
click at [164, 273] on div "Debt Service Coverage Analysis" at bounding box center [194, 276] width 129 height 7
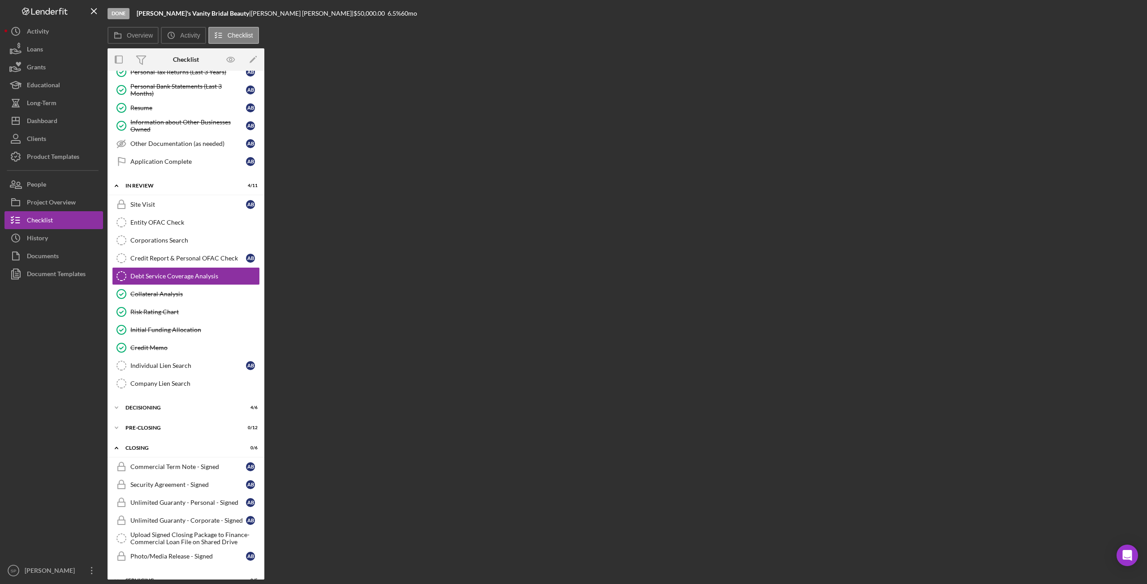
scroll to position [479, 0]
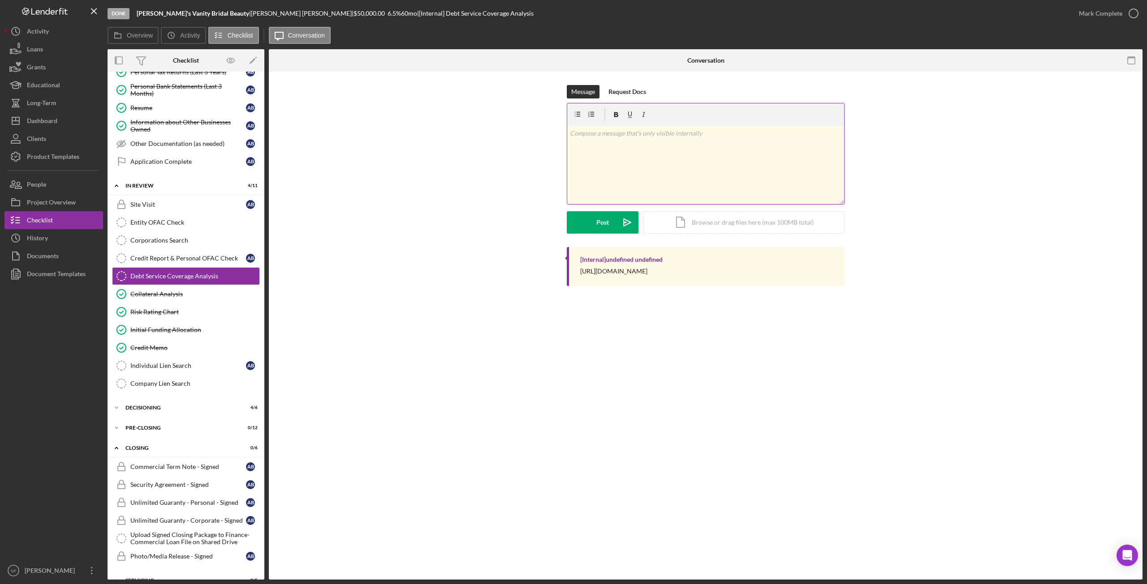
click at [702, 175] on div "v Color teal Color pink Remove color Add row above Add row below Add column bef…" at bounding box center [705, 165] width 277 height 78
click at [585, 219] on button "Post Icon/icon-invite-send" at bounding box center [603, 222] width 72 height 22
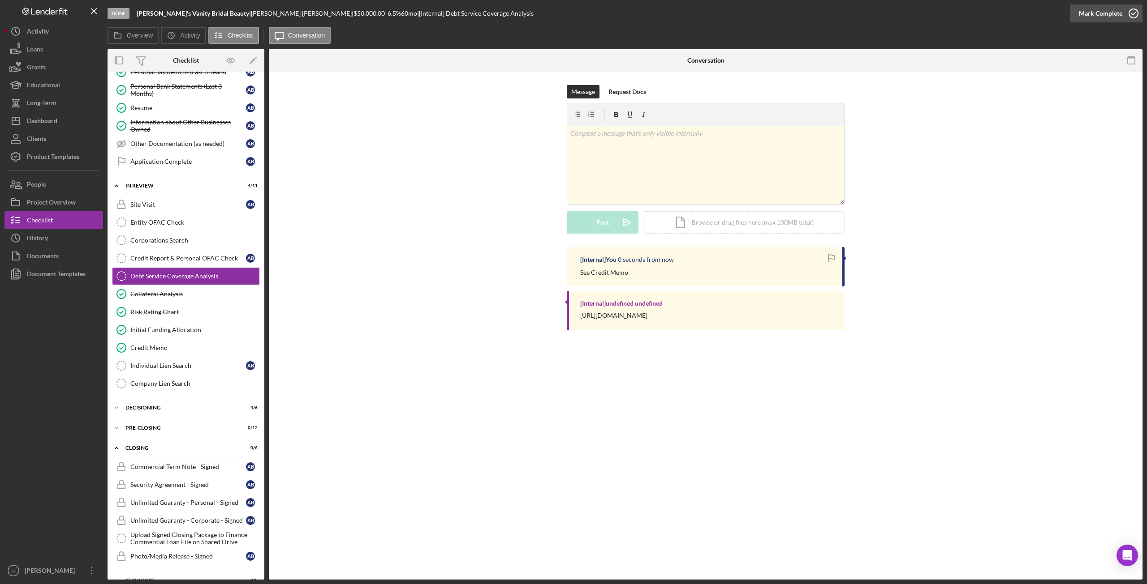
click at [1138, 16] on icon "button" at bounding box center [1133, 13] width 22 height 22
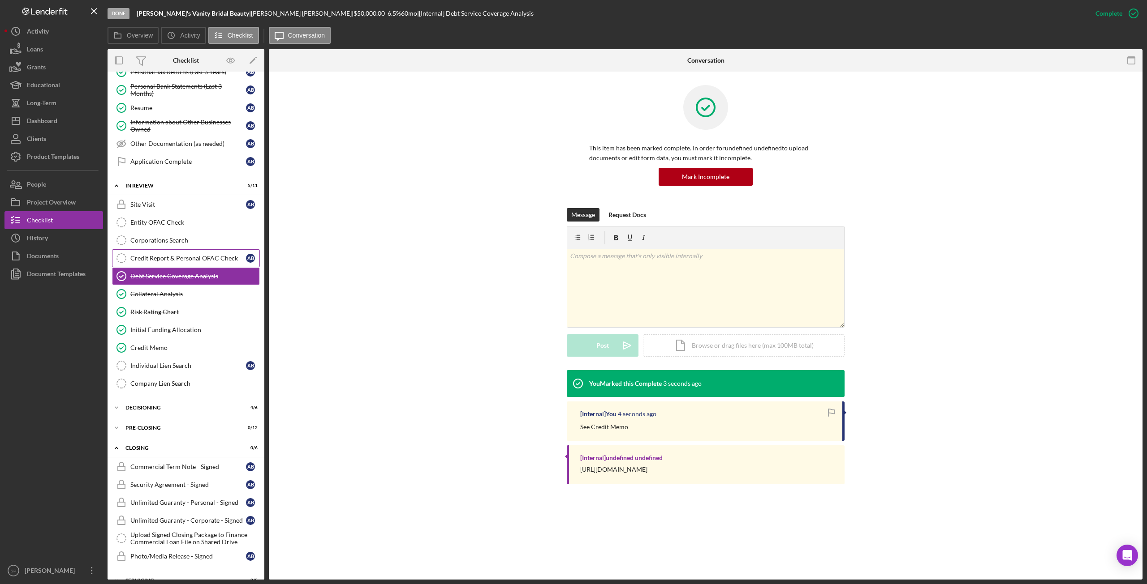
click at [156, 255] on div "Credit Report & Personal OFAC Check" at bounding box center [188, 258] width 116 height 7
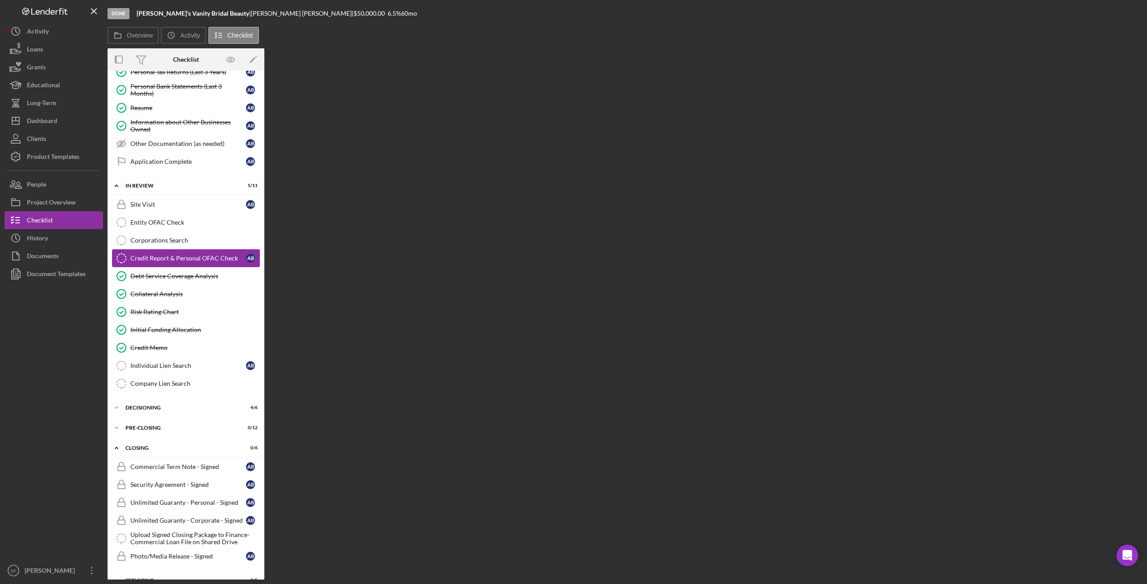
scroll to position [479, 0]
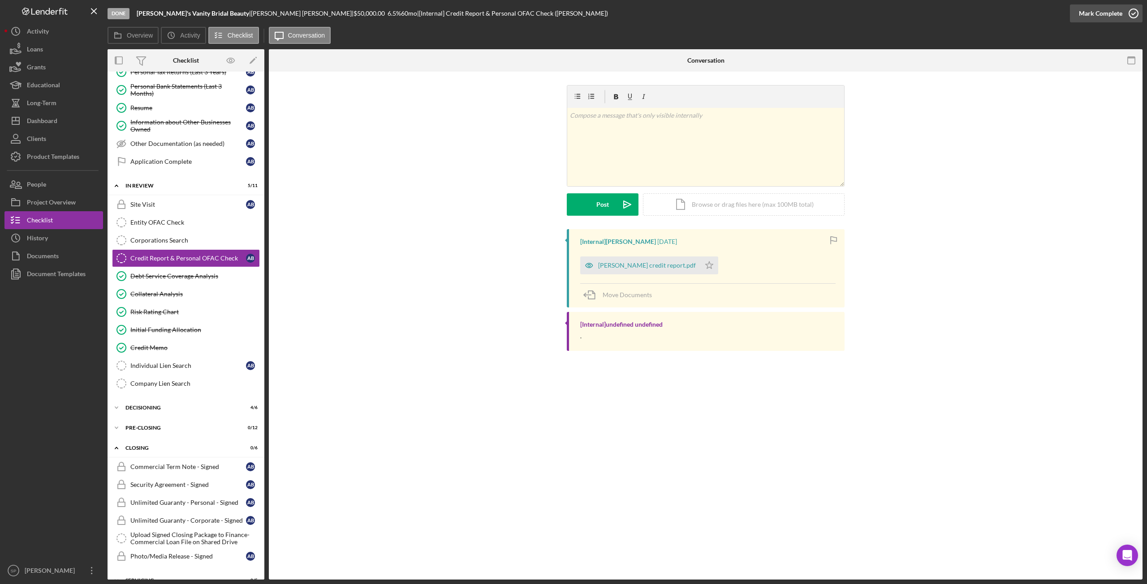
click at [1132, 20] on icon "button" at bounding box center [1133, 13] width 22 height 22
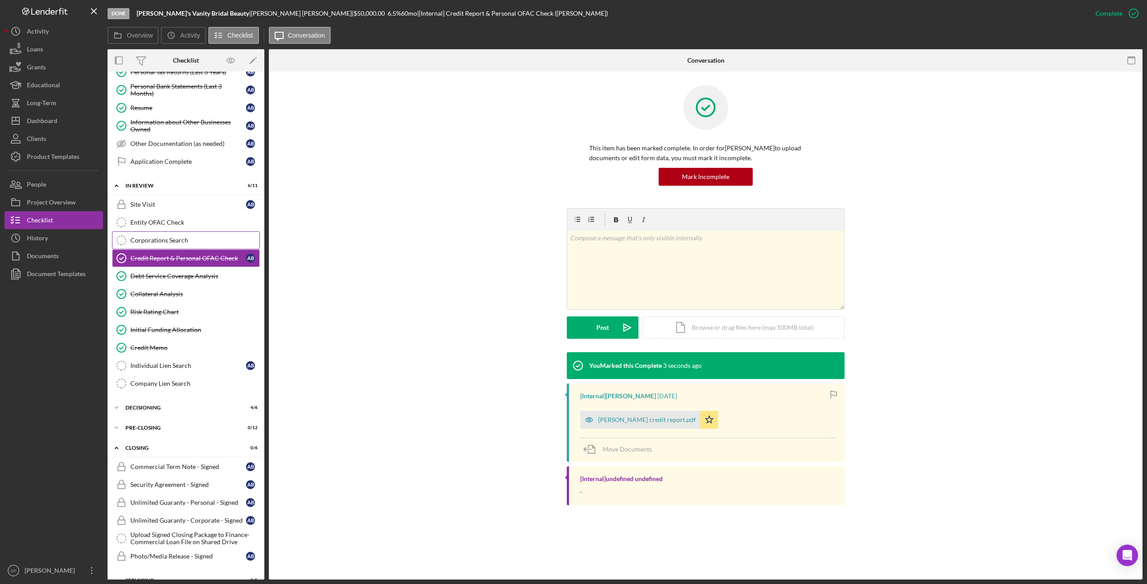
click at [155, 237] on div "Corporations Search" at bounding box center [194, 240] width 129 height 7
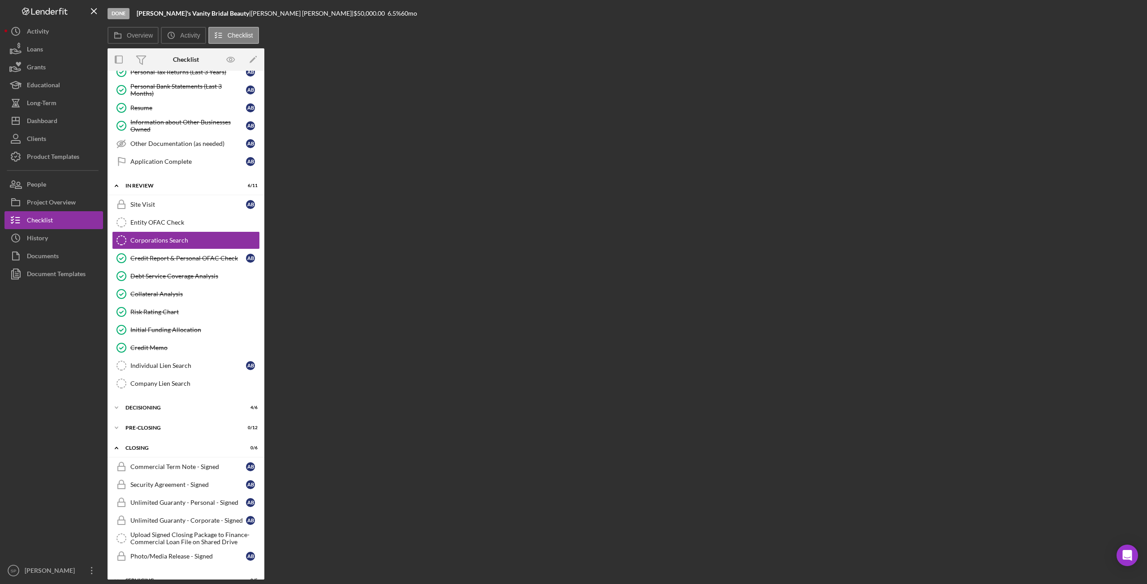
scroll to position [479, 0]
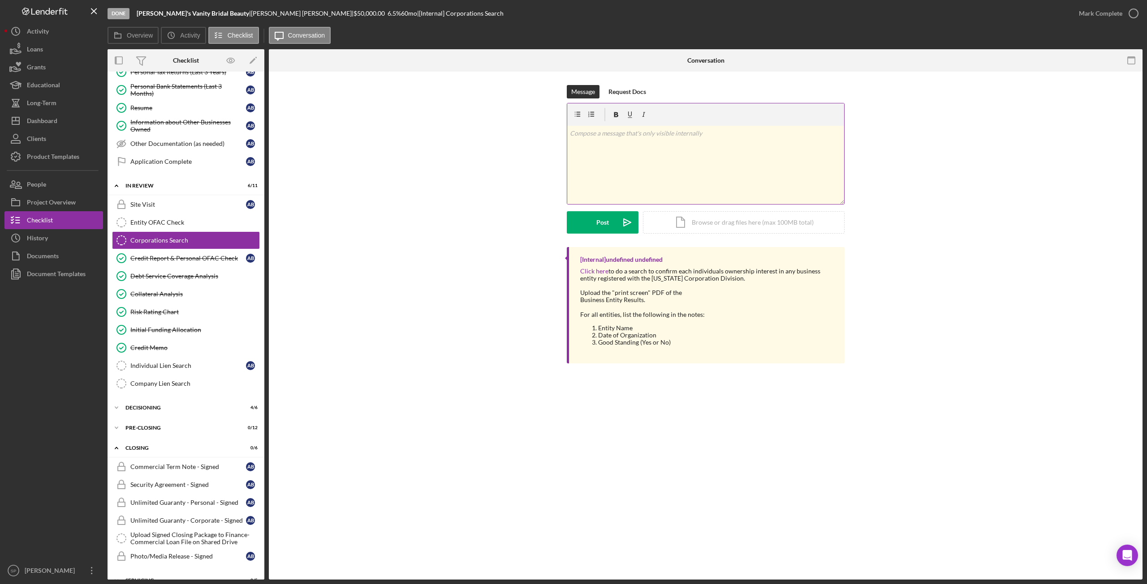
click at [610, 172] on div "v Color teal Color pink Remove color Add row above Add row below Add column bef…" at bounding box center [705, 165] width 277 height 78
click at [615, 226] on button "Post Icon/icon-invite-send" at bounding box center [603, 222] width 72 height 22
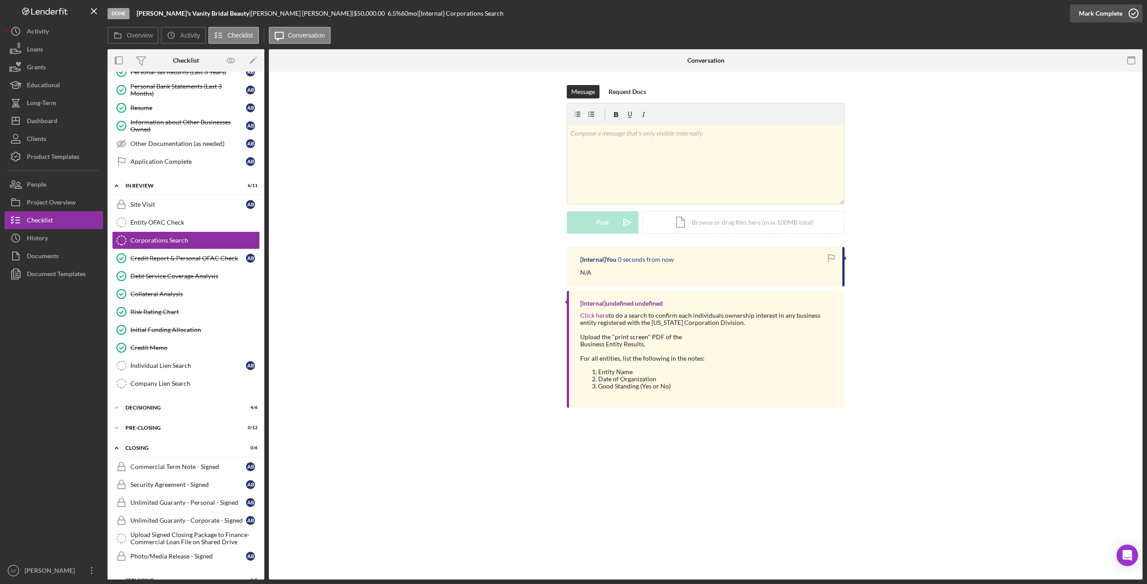
click at [1138, 13] on icon "button" at bounding box center [1133, 13] width 22 height 22
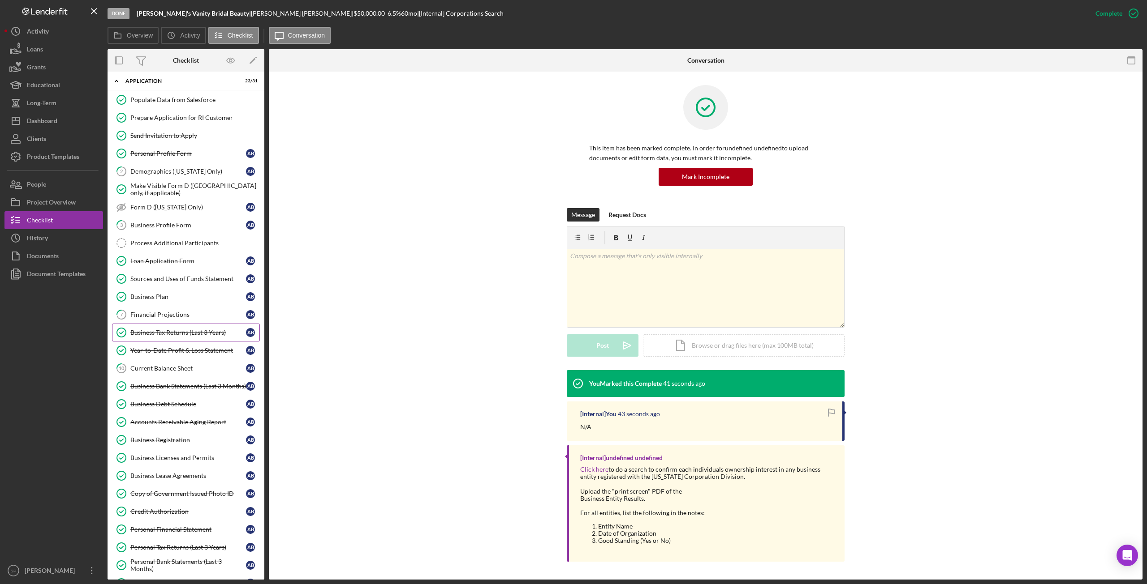
scroll to position [0, 0]
click at [156, 494] on div "Copy of Government Issued Photo ID" at bounding box center [188, 497] width 116 height 7
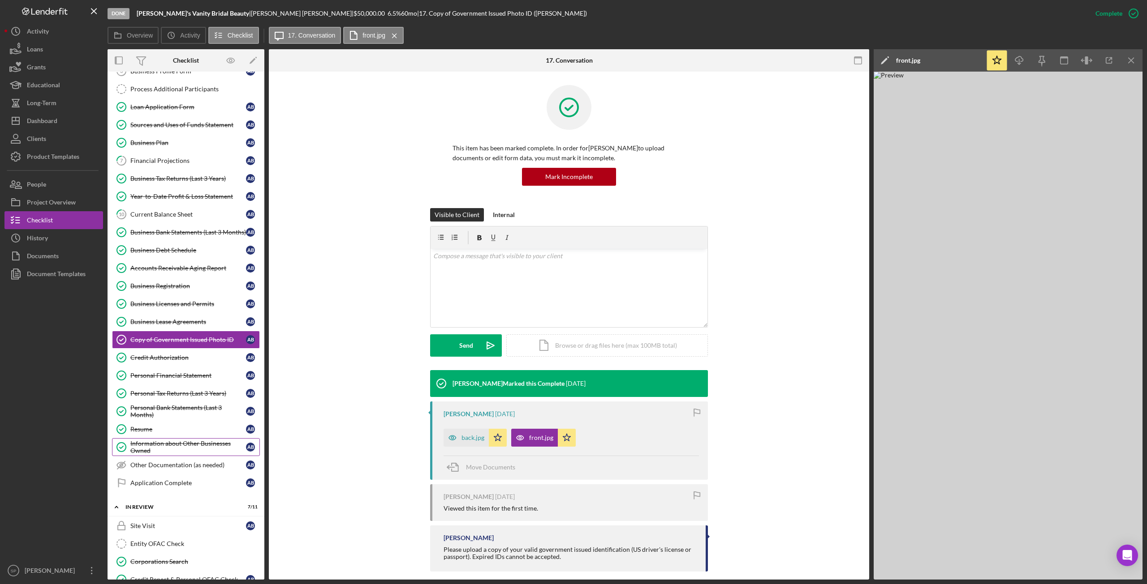
scroll to position [179, 0]
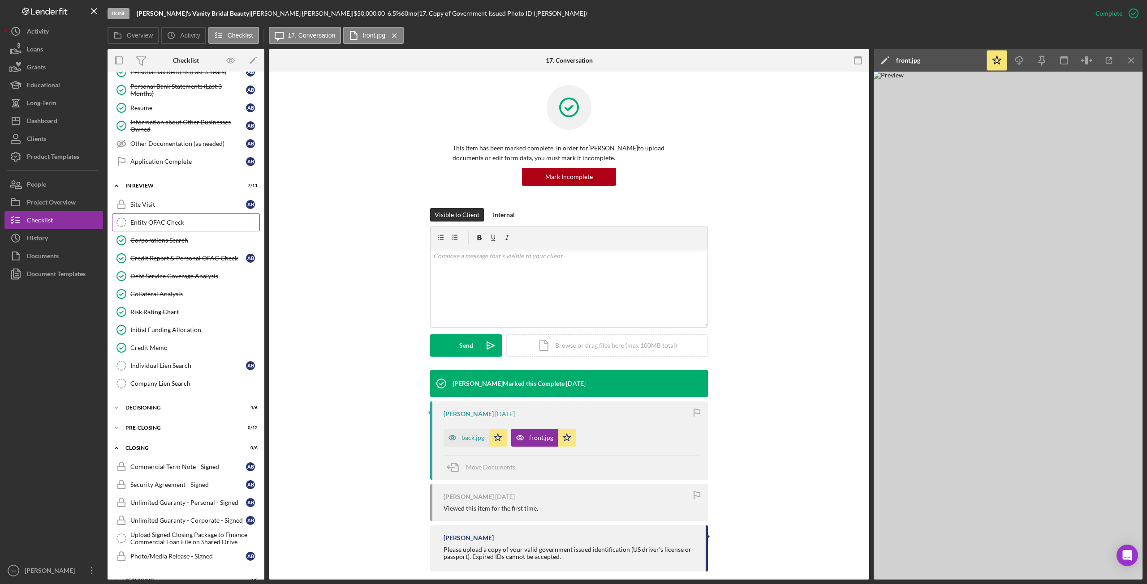
click at [176, 219] on div "Entity OFAC Check" at bounding box center [194, 222] width 129 height 7
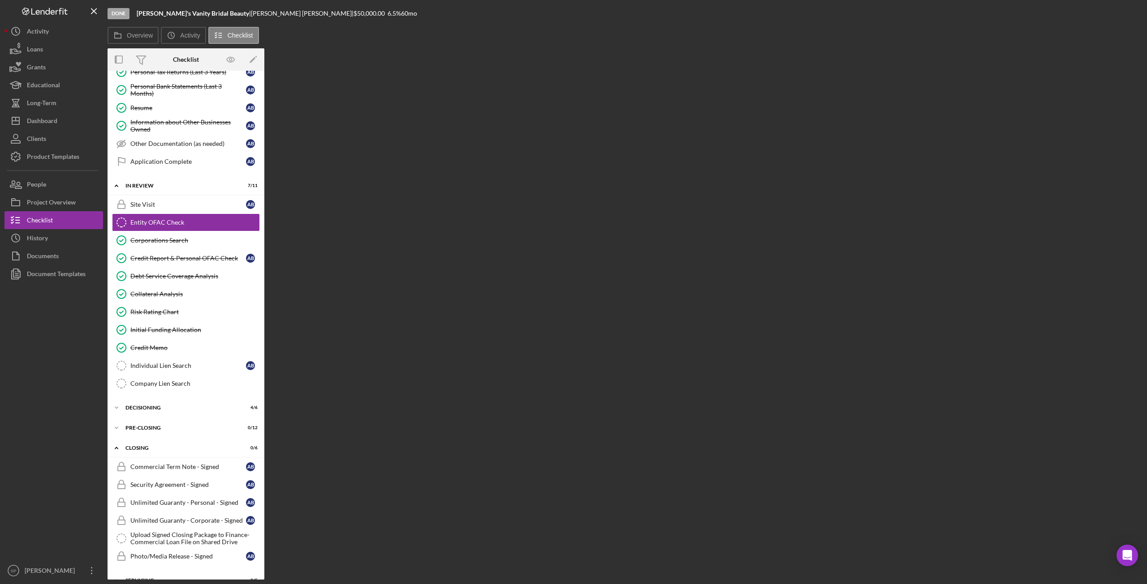
scroll to position [479, 0]
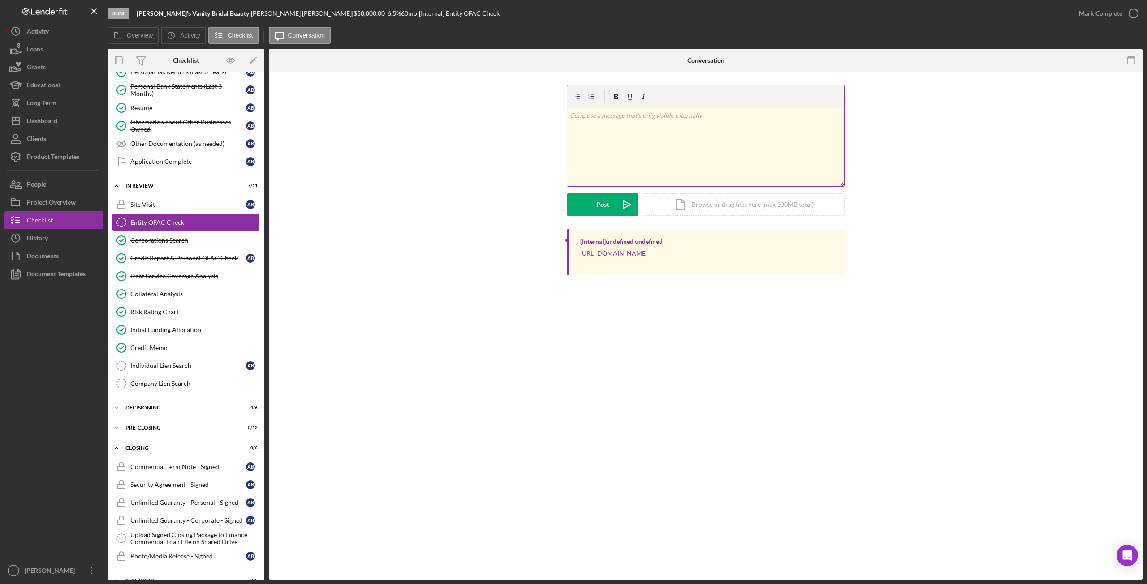
click at [635, 142] on div "v Color teal Color pink Remove color Add row above Add row below Add column bef…" at bounding box center [705, 147] width 277 height 78
click at [694, 208] on div "Icon/Document Browse or drag files here (max 100MB total) Tap to choose files o…" at bounding box center [744, 204] width 202 height 22
click at [926, 176] on div "v Color teal Color pink Remove color Add row above Add row below Add column bef…" at bounding box center [705, 156] width 846 height 143
click at [722, 204] on div "Icon/Document Browse or drag files here (max 100MB total) Tap to choose files o…" at bounding box center [744, 203] width 202 height 22
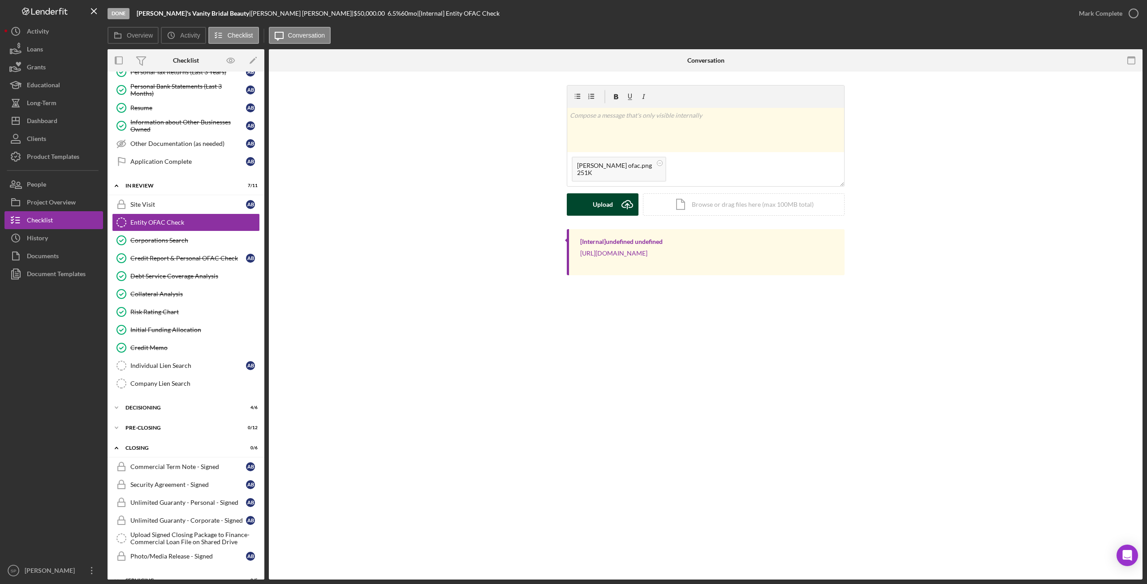
click at [599, 203] on div "Upload" at bounding box center [603, 204] width 20 height 22
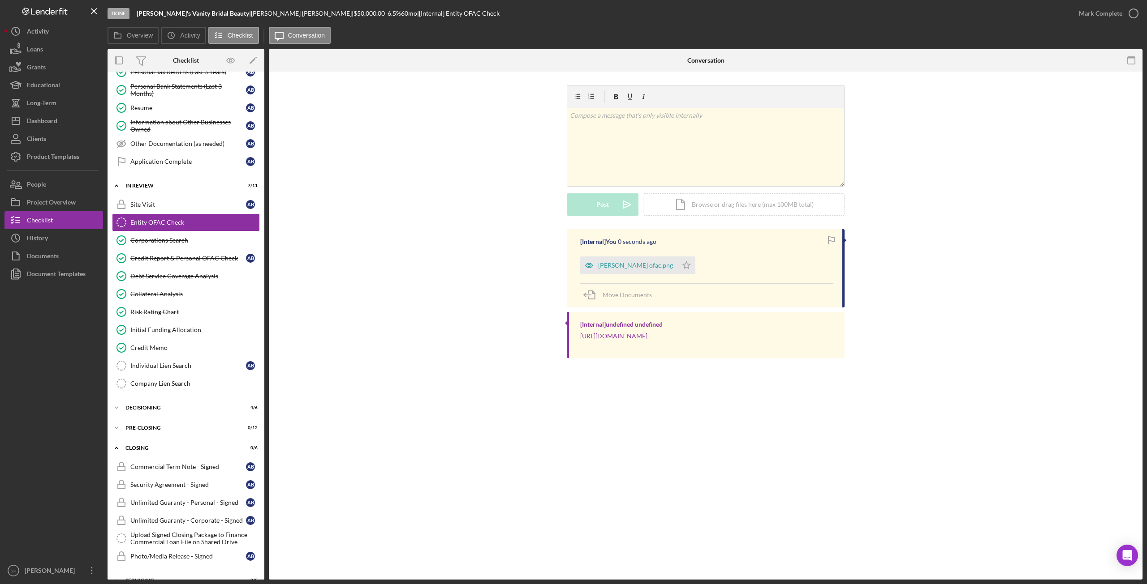
drag, startPoint x: 1063, startPoint y: 132, endPoint x: 1090, endPoint y: 93, distance: 47.7
click at [1066, 129] on div "v Color teal Color pink Remove color Add row above Add row below Add column bef…" at bounding box center [705, 157] width 846 height 144
click at [1133, 14] on icon "button" at bounding box center [1133, 13] width 22 height 22
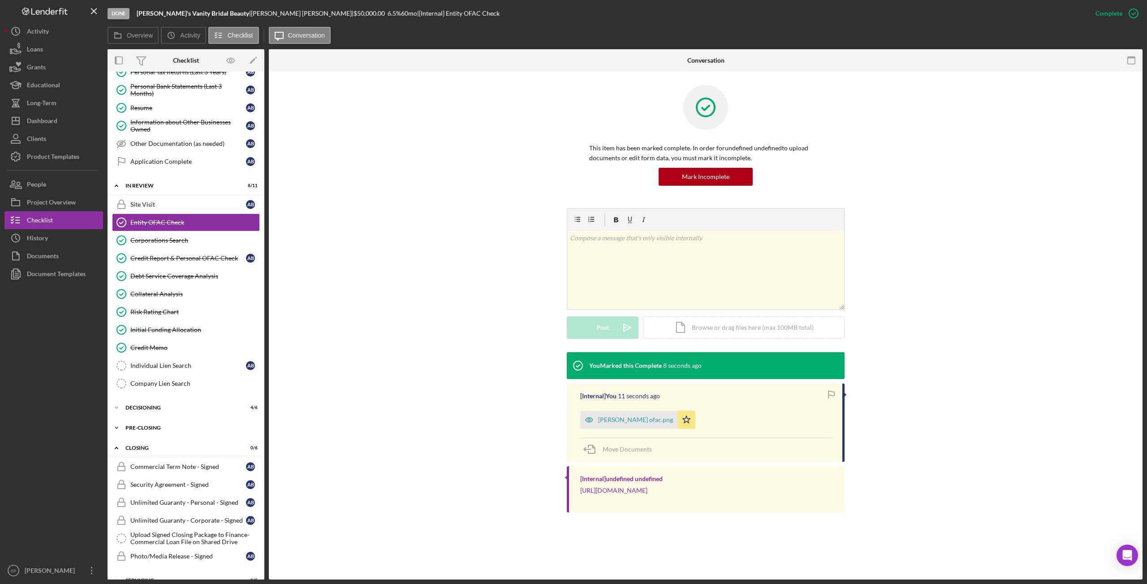
click at [119, 419] on icon "Icon/Expander" at bounding box center [116, 428] width 18 height 18
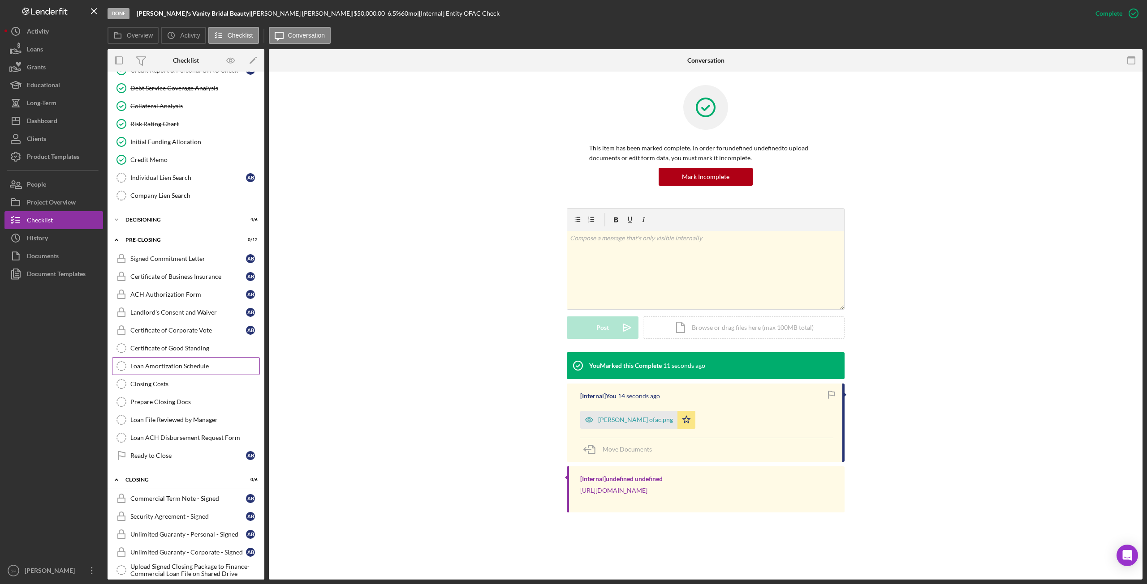
scroll to position [695, 0]
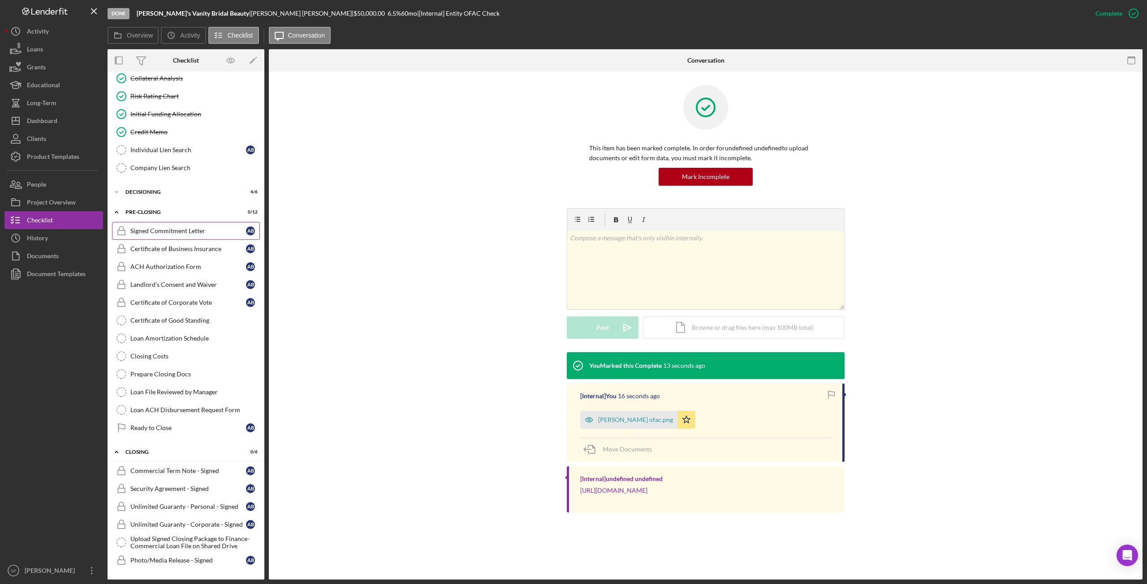
click at [186, 222] on link "Signed Commitment Letter Signed Commitment Letter A B" at bounding box center [186, 231] width 148 height 18
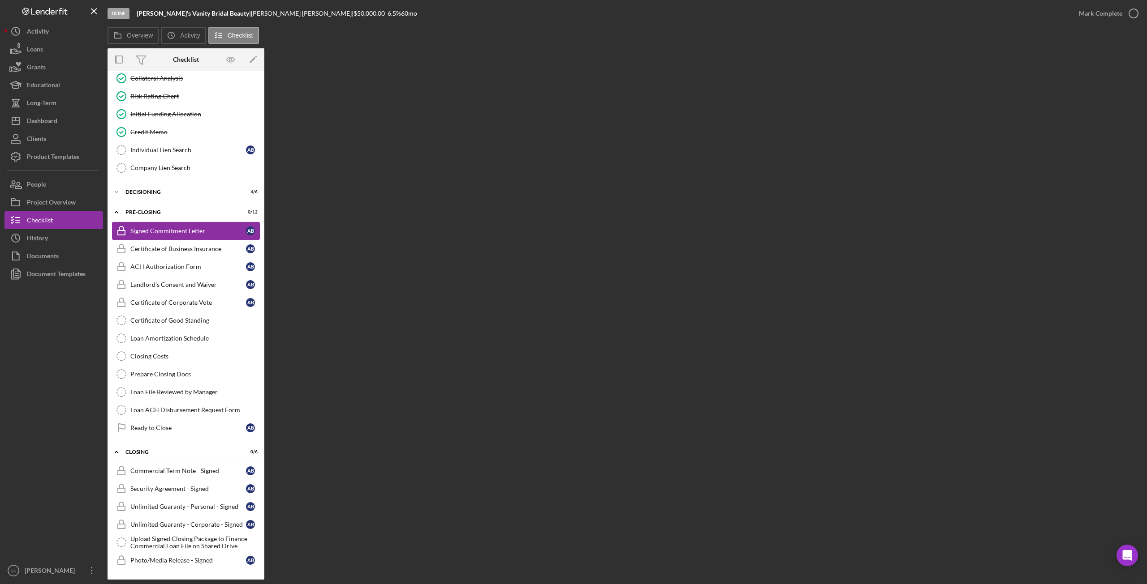
scroll to position [695, 0]
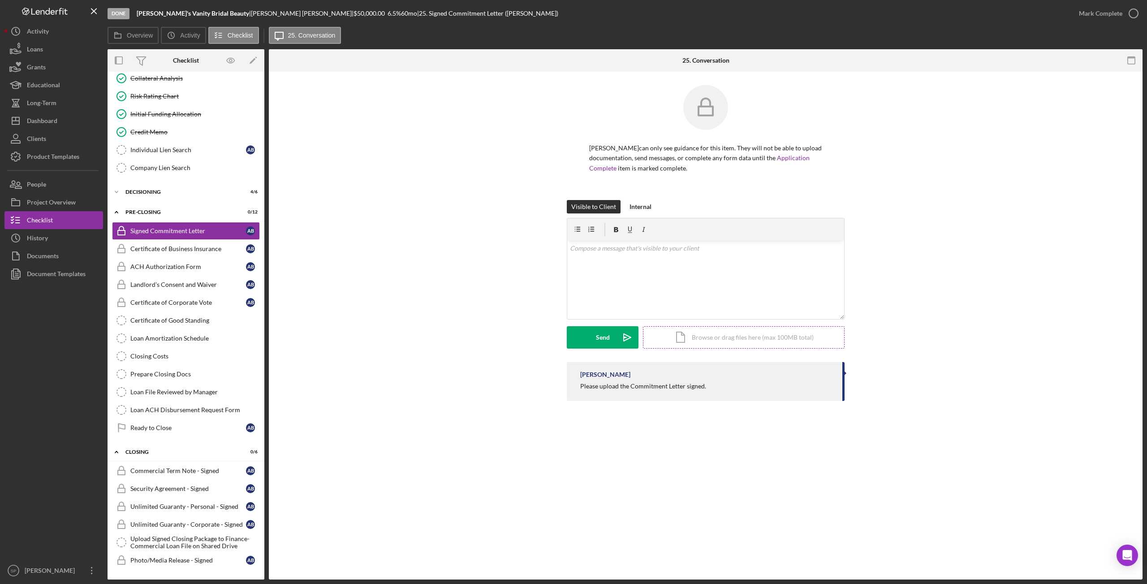
click at [723, 334] on div "Icon/Document Browse or drag files here (max 100MB total) Tap to choose files o…" at bounding box center [744, 338] width 202 height 22
click at [181, 228] on div "Signed Commitment Letter" at bounding box center [188, 231] width 116 height 7
click at [721, 334] on div "Icon/Document Browse or drag files here (max 100MB total) Tap to choose files o…" at bounding box center [744, 338] width 202 height 22
click at [601, 338] on div "Upload" at bounding box center [603, 338] width 20 height 22
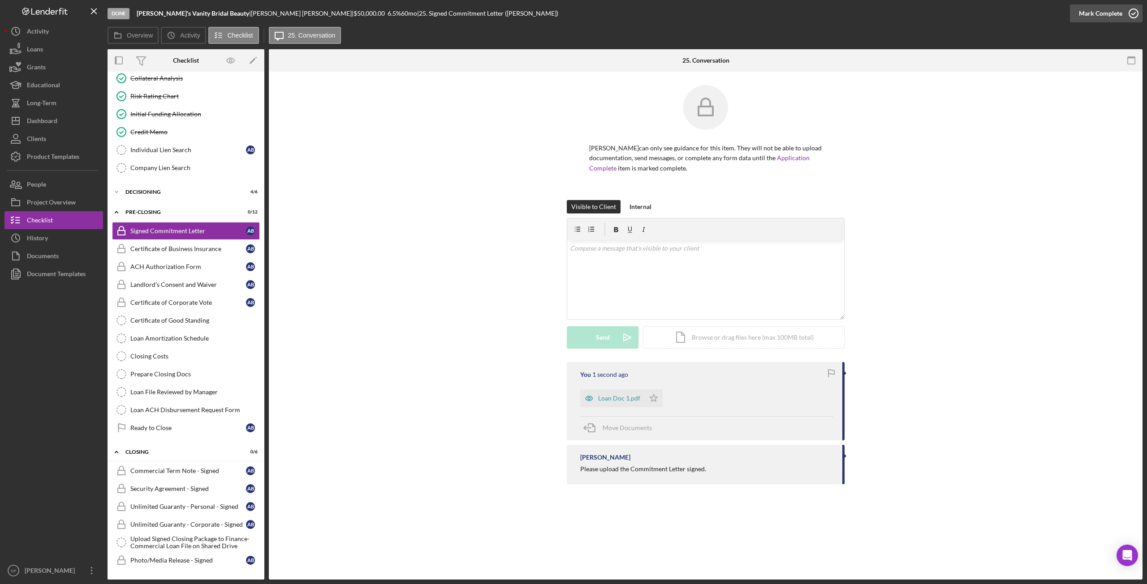
click at [1139, 16] on icon "button" at bounding box center [1133, 13] width 22 height 22
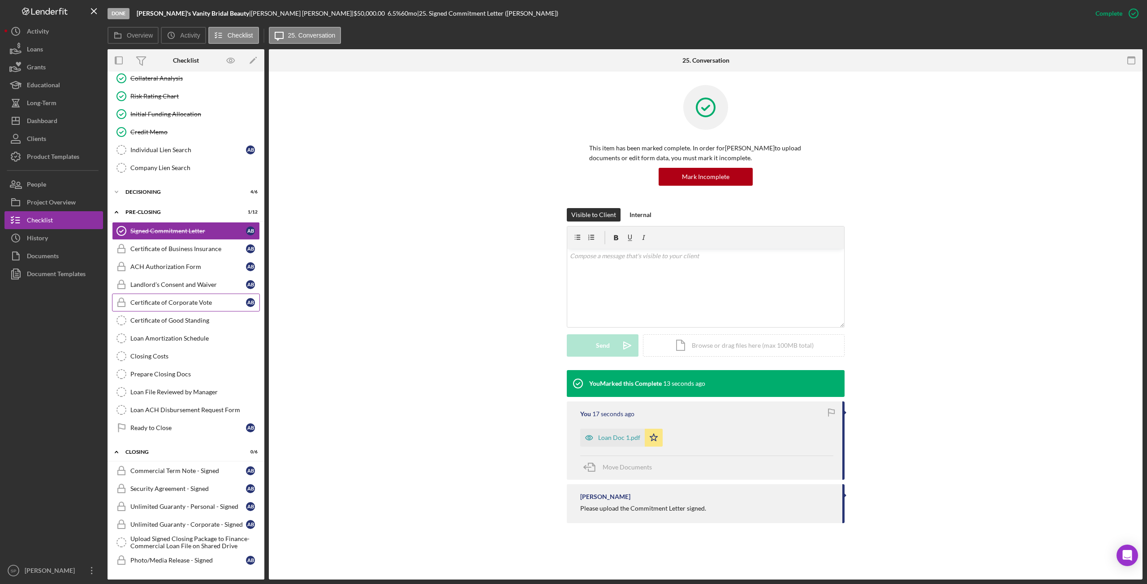
click at [182, 299] on div "Certificate of Corporate Vote" at bounding box center [188, 302] width 116 height 7
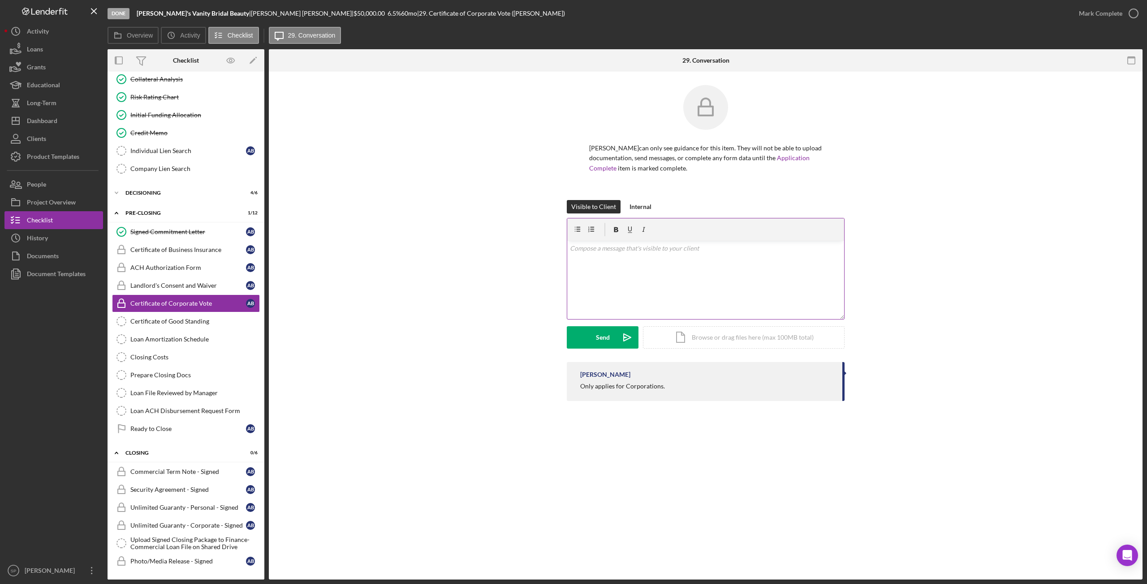
scroll to position [695, 0]
click at [591, 285] on div "v Color teal Color pink Remove color Add row above Add row below Add column bef…" at bounding box center [705, 280] width 277 height 78
click at [583, 333] on button "Send Icon/icon-invite-send" at bounding box center [603, 338] width 72 height 22
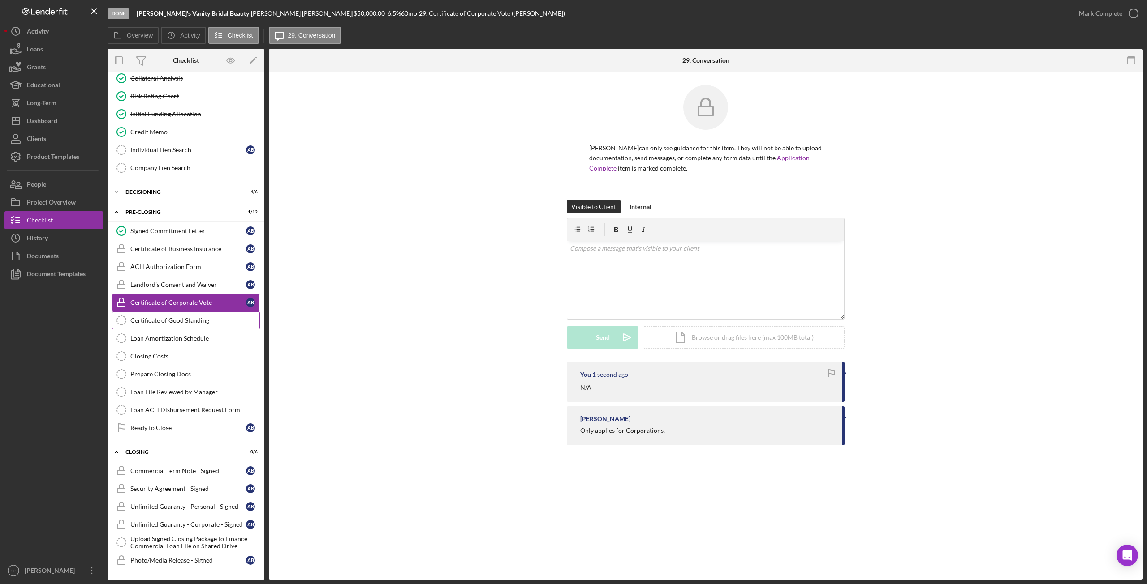
click at [160, 317] on div "Certificate of Good Standing" at bounding box center [194, 320] width 129 height 7
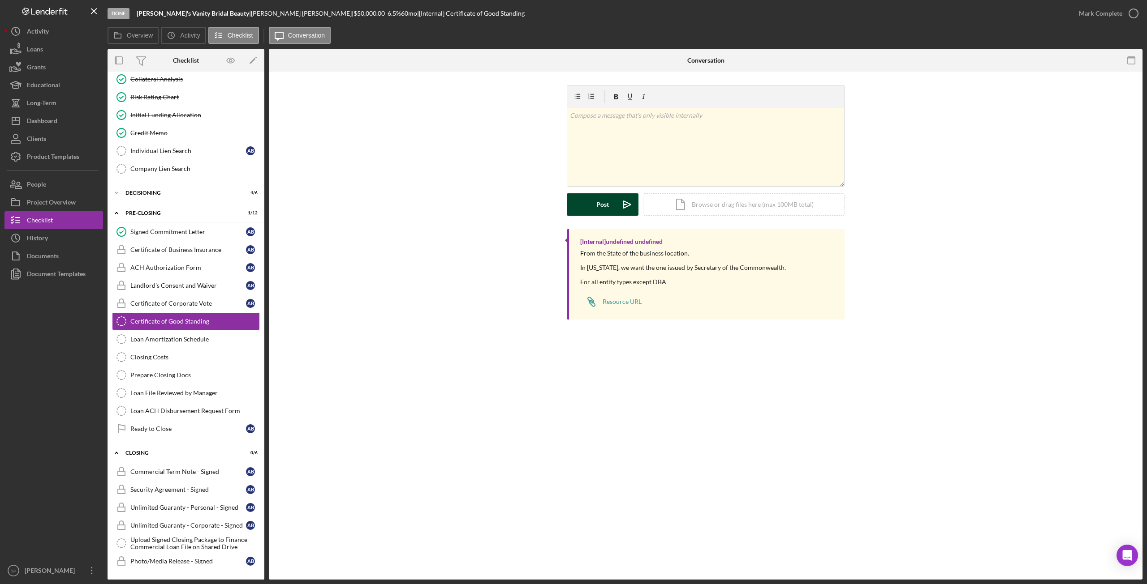
scroll to position [695, 0]
click at [635, 147] on div "v Color teal Color pink Remove color Add row above Add row below Add column bef…" at bounding box center [705, 147] width 277 height 78
click at [605, 203] on div "Post" at bounding box center [602, 204] width 13 height 22
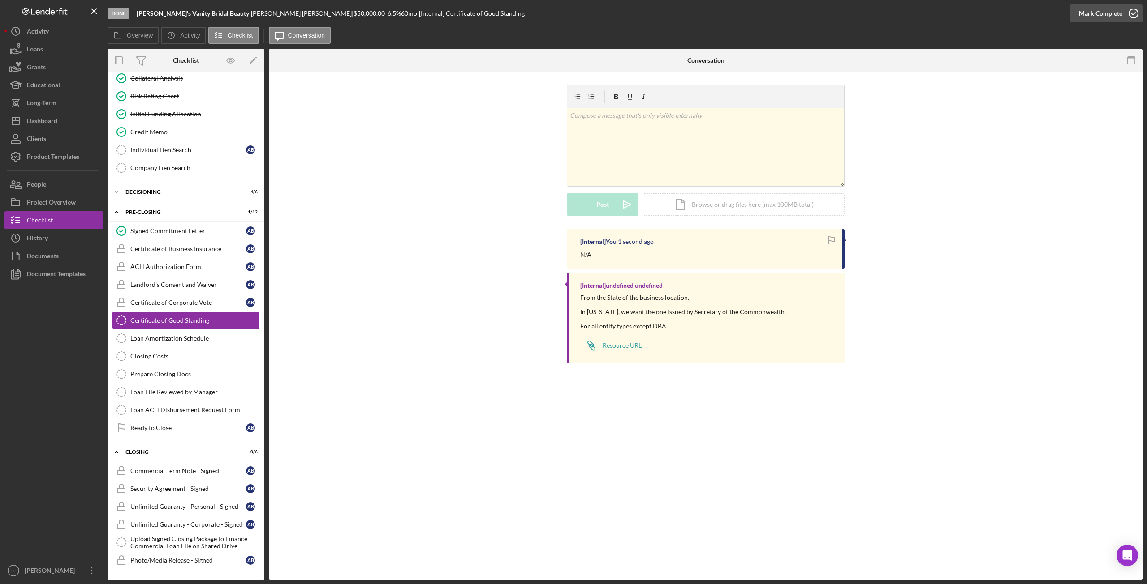
click at [1134, 14] on icon "button" at bounding box center [1133, 13] width 22 height 22
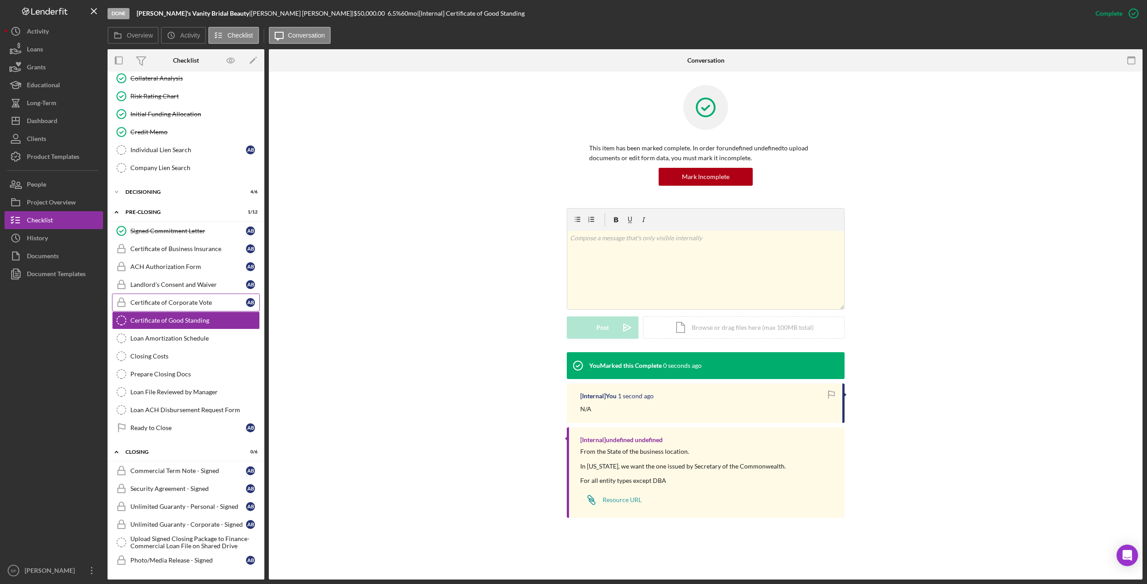
click at [188, 299] on div "Certificate of Corporate Vote" at bounding box center [188, 302] width 116 height 7
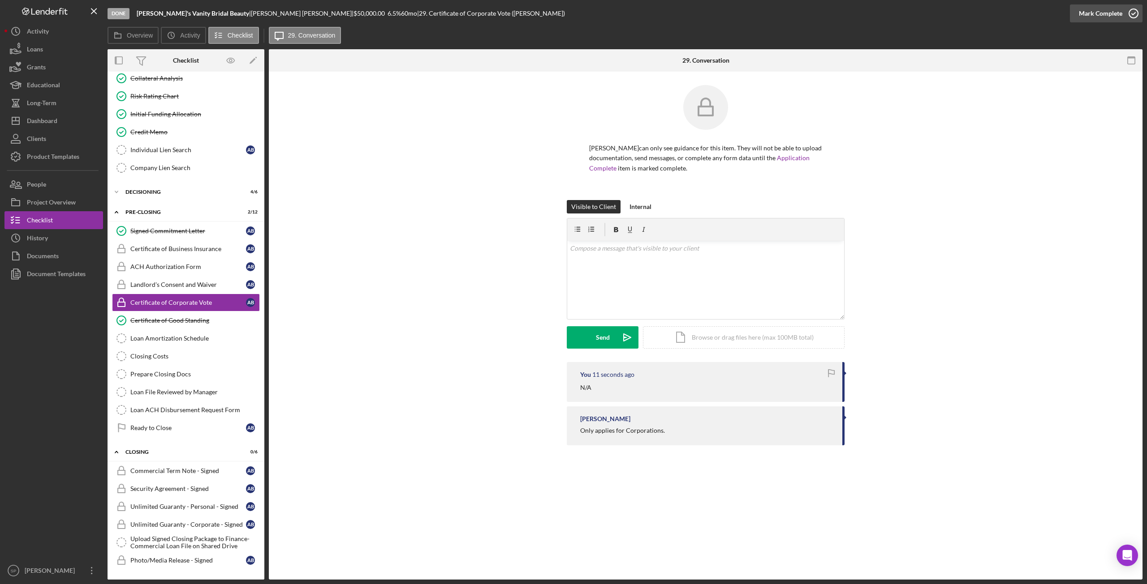
click at [1136, 12] on icon "button" at bounding box center [1133, 13] width 22 height 22
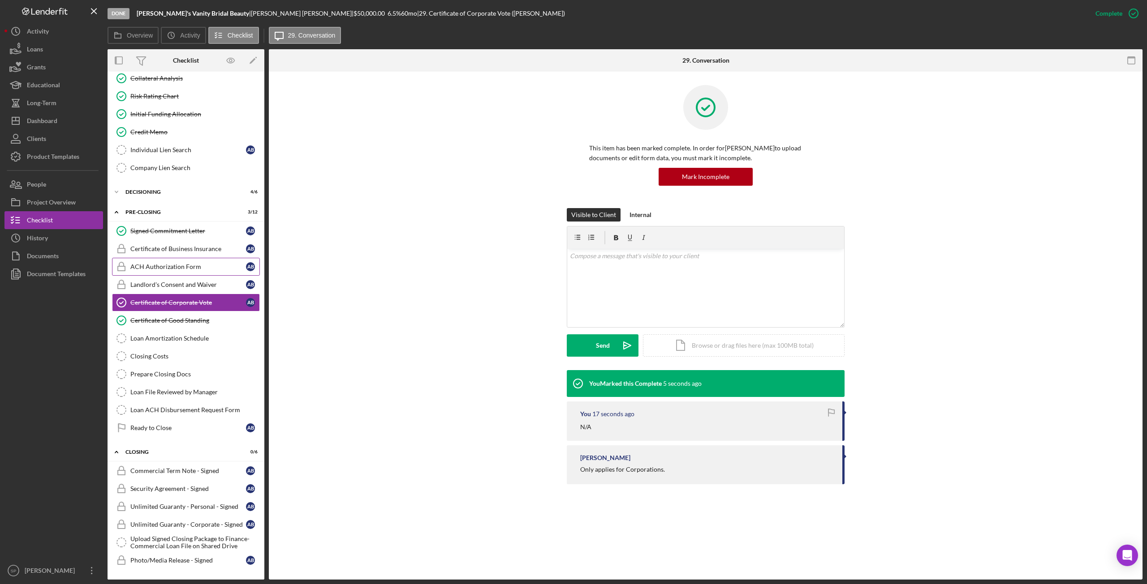
click at [172, 263] on div "ACH Authorization Form" at bounding box center [188, 266] width 116 height 7
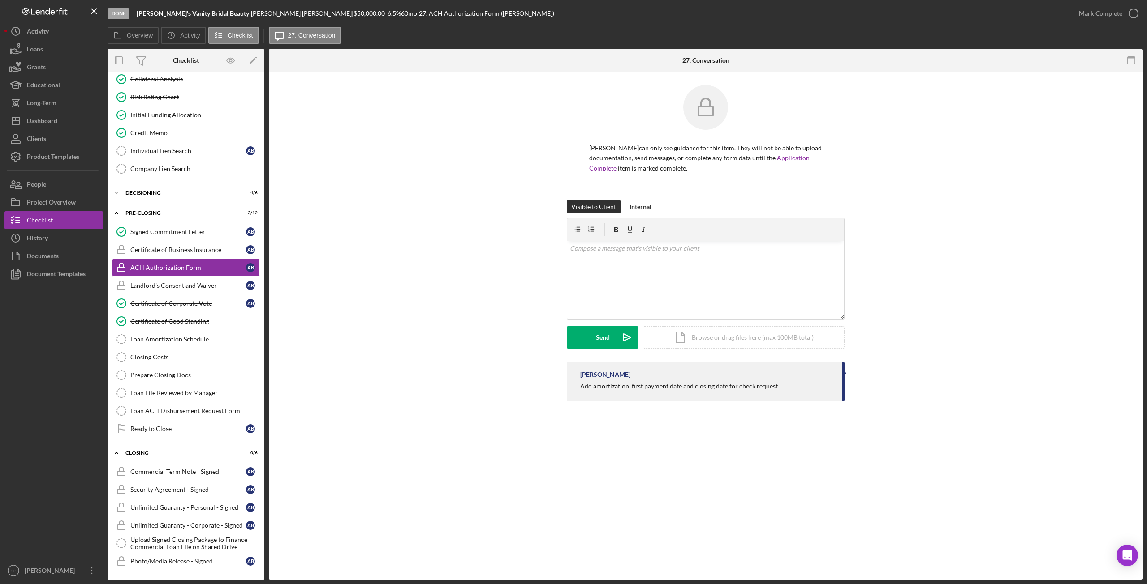
scroll to position [695, 0]
click at [626, 284] on div "v Color teal Color pink Remove color Add row above Add row below Add column bef…" at bounding box center [705, 280] width 277 height 78
